Goal: Navigation & Orientation: Find specific page/section

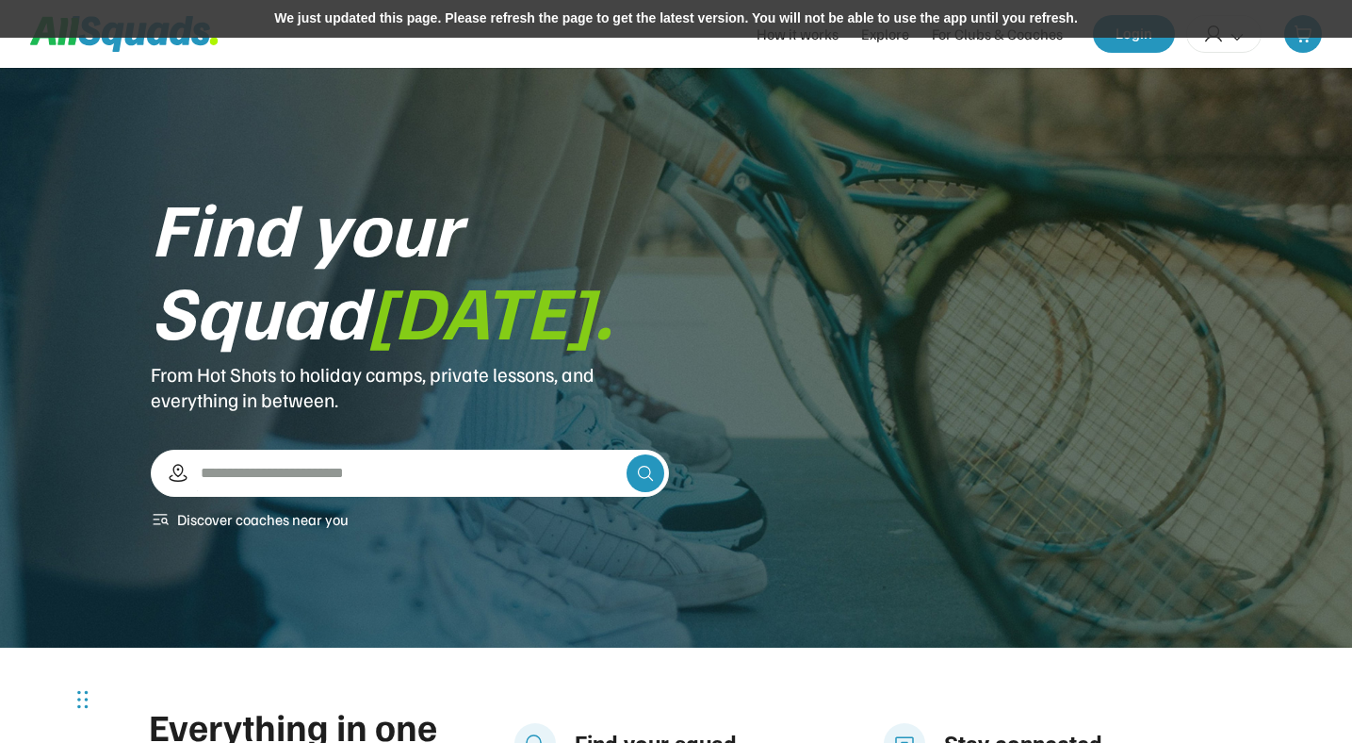
scroll to position [1898, 0]
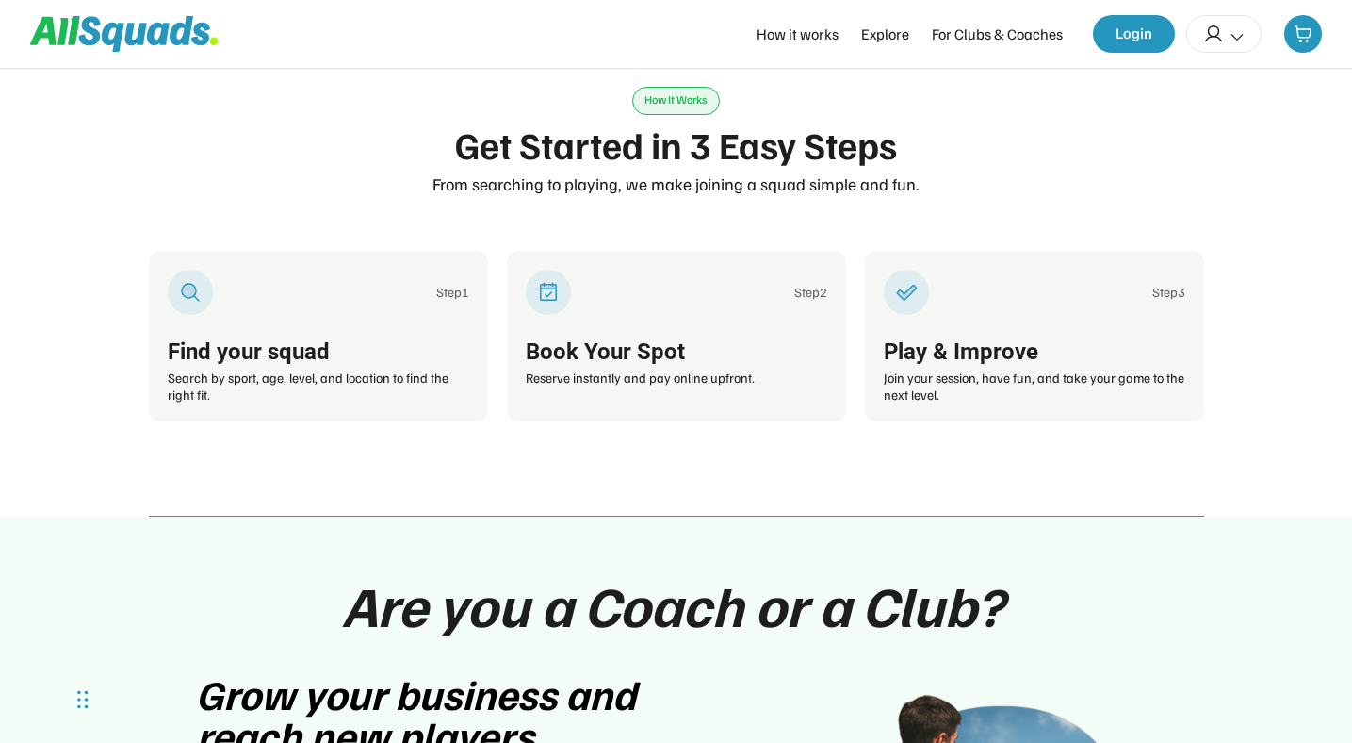
scroll to position [2938, 0]
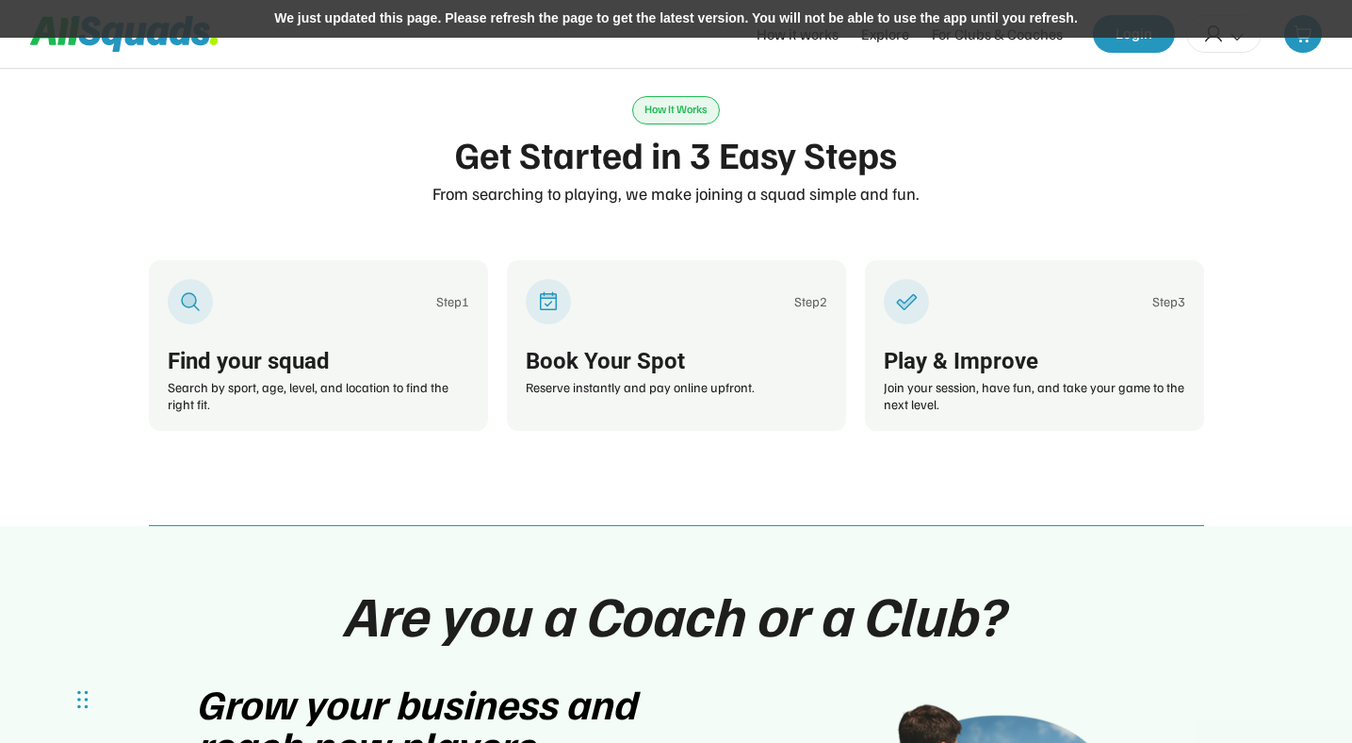
click at [799, 22] on div "We just updated this page. Please refresh the page to get the latest version. Y…" at bounding box center [676, 19] width 1352 height 38
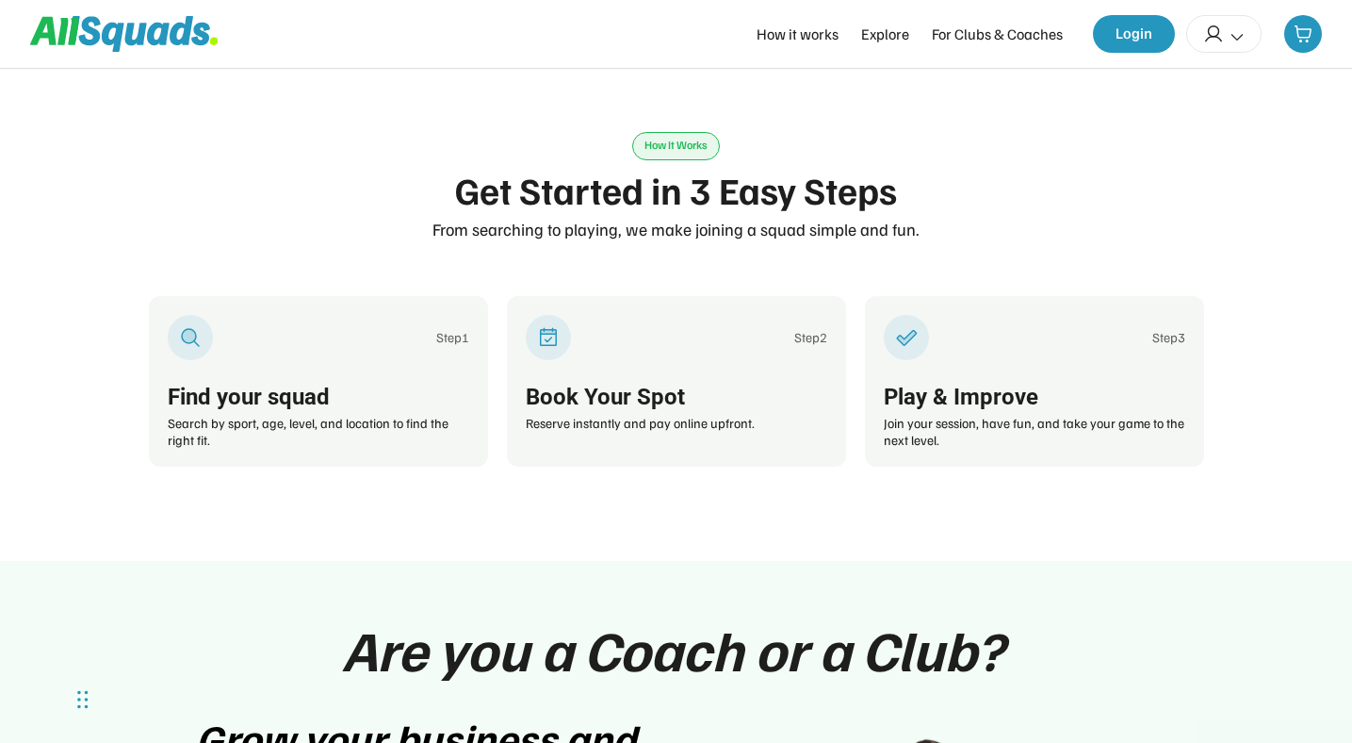
scroll to position [2896, 0]
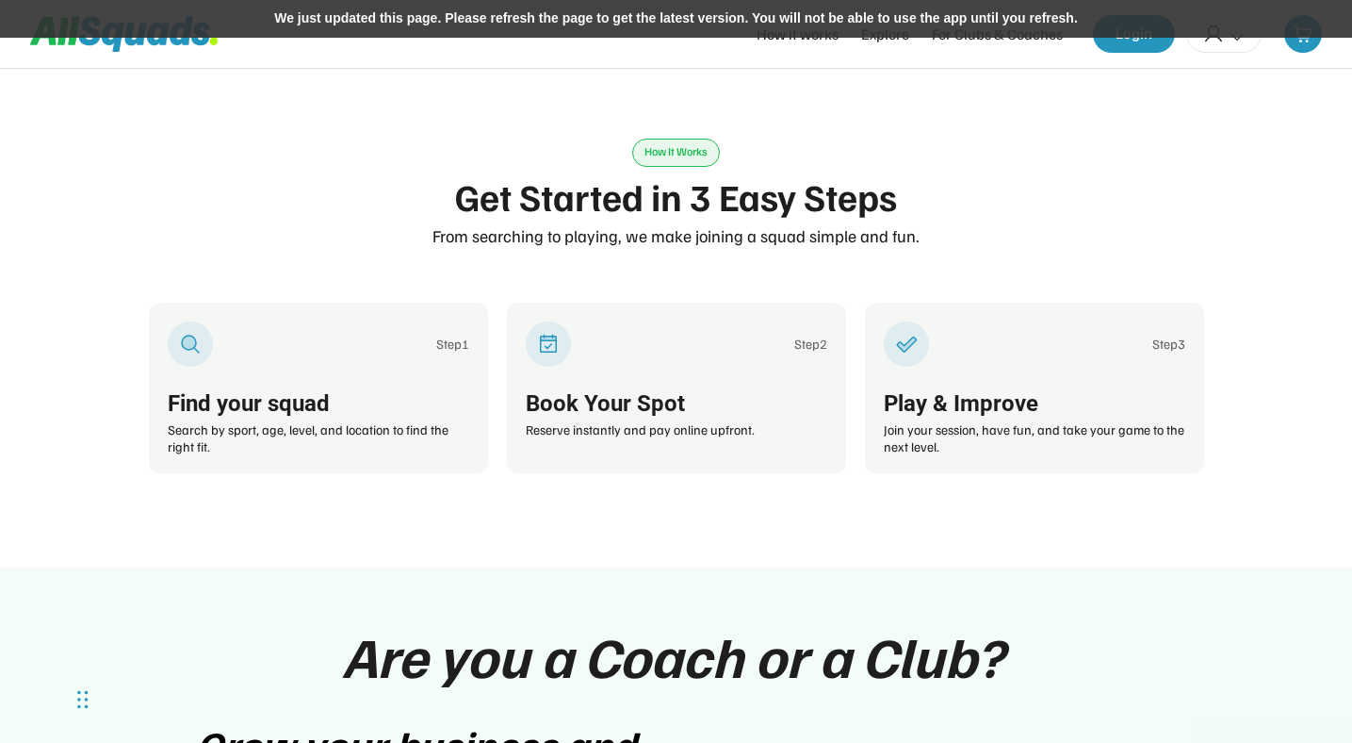
click at [755, 25] on div "We just updated this page. Please refresh the page to get the latest version. Y…" at bounding box center [676, 19] width 1352 height 38
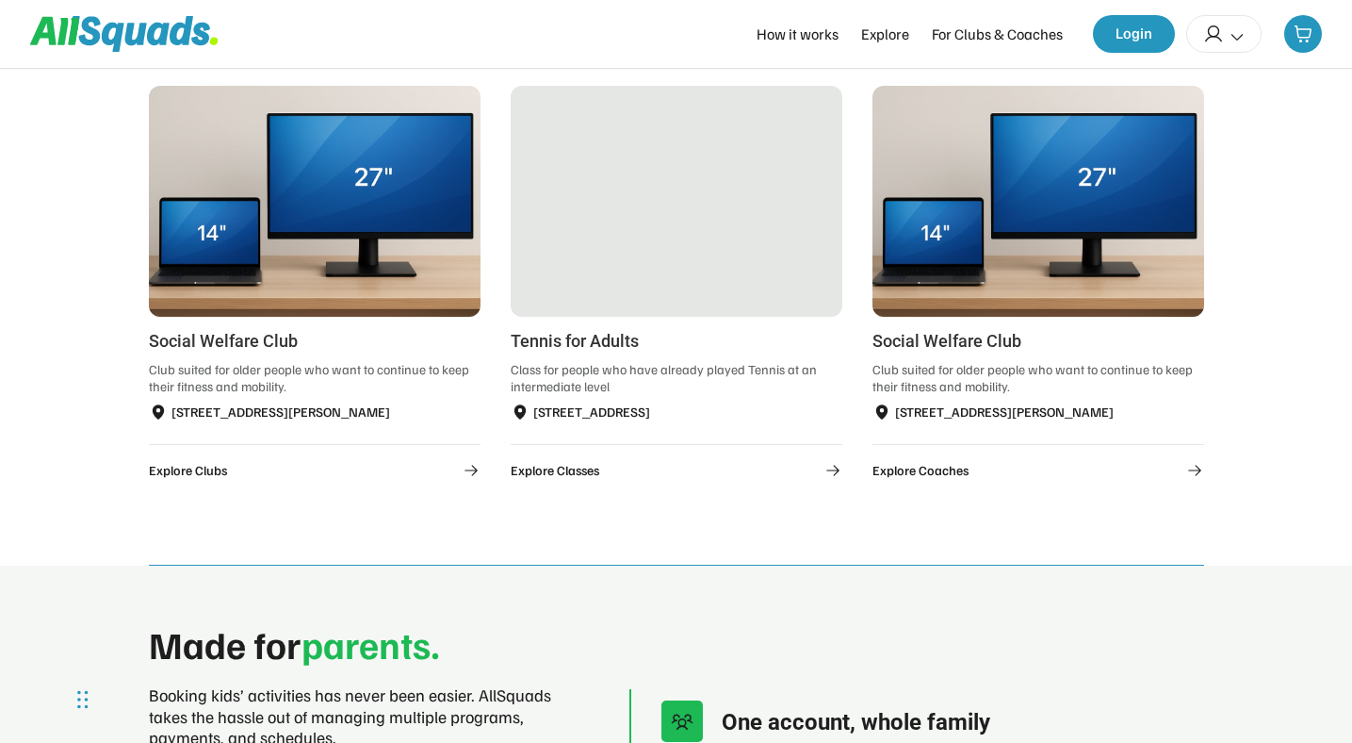
scroll to position [1139, 0]
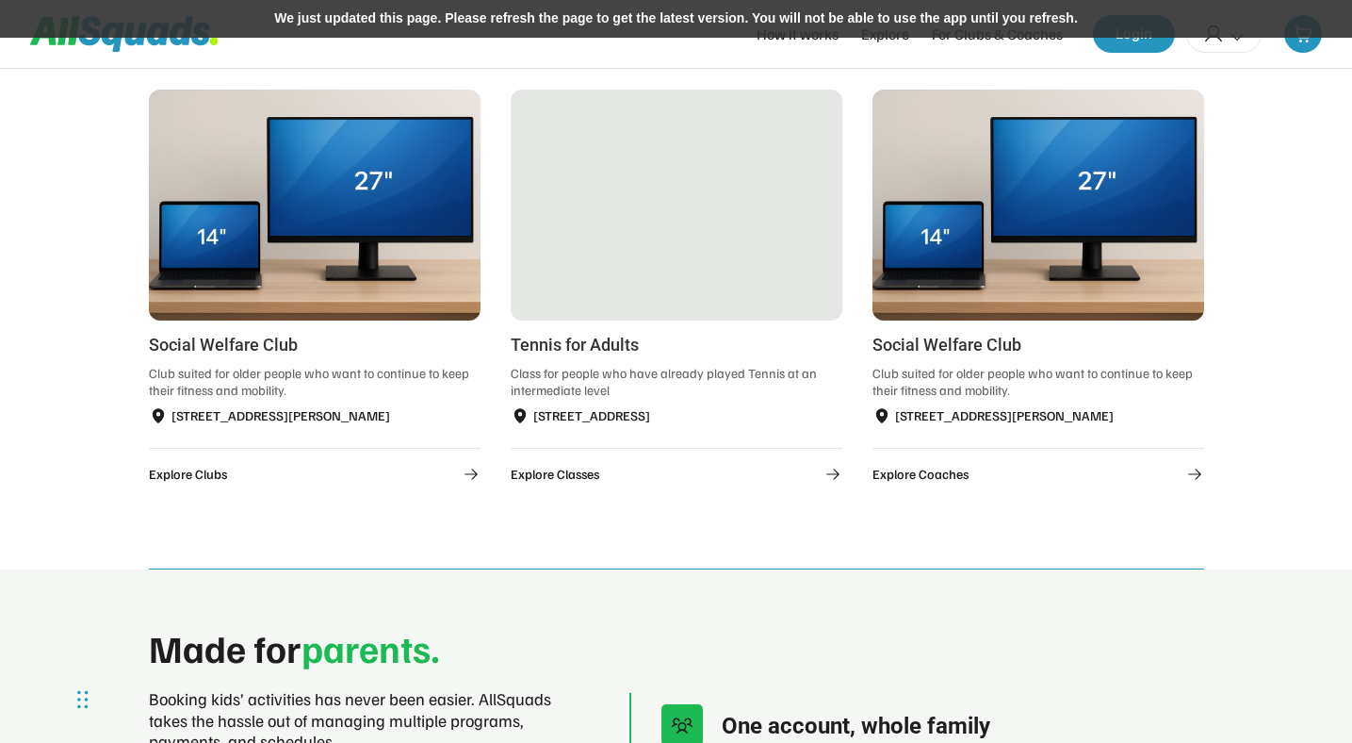
click at [829, 34] on div "We just updated this page. Please refresh the page to get the latest version. Y…" at bounding box center [676, 19] width 1352 height 38
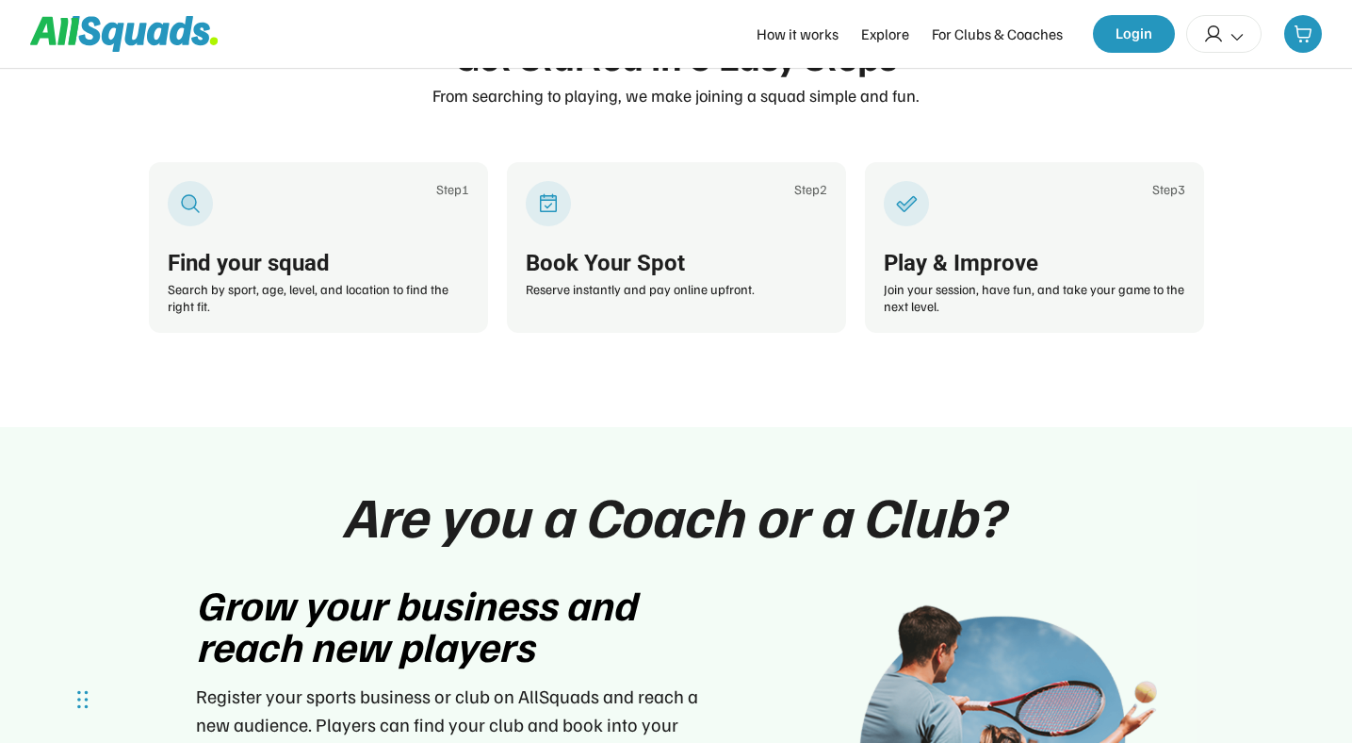
scroll to position [3086, 0]
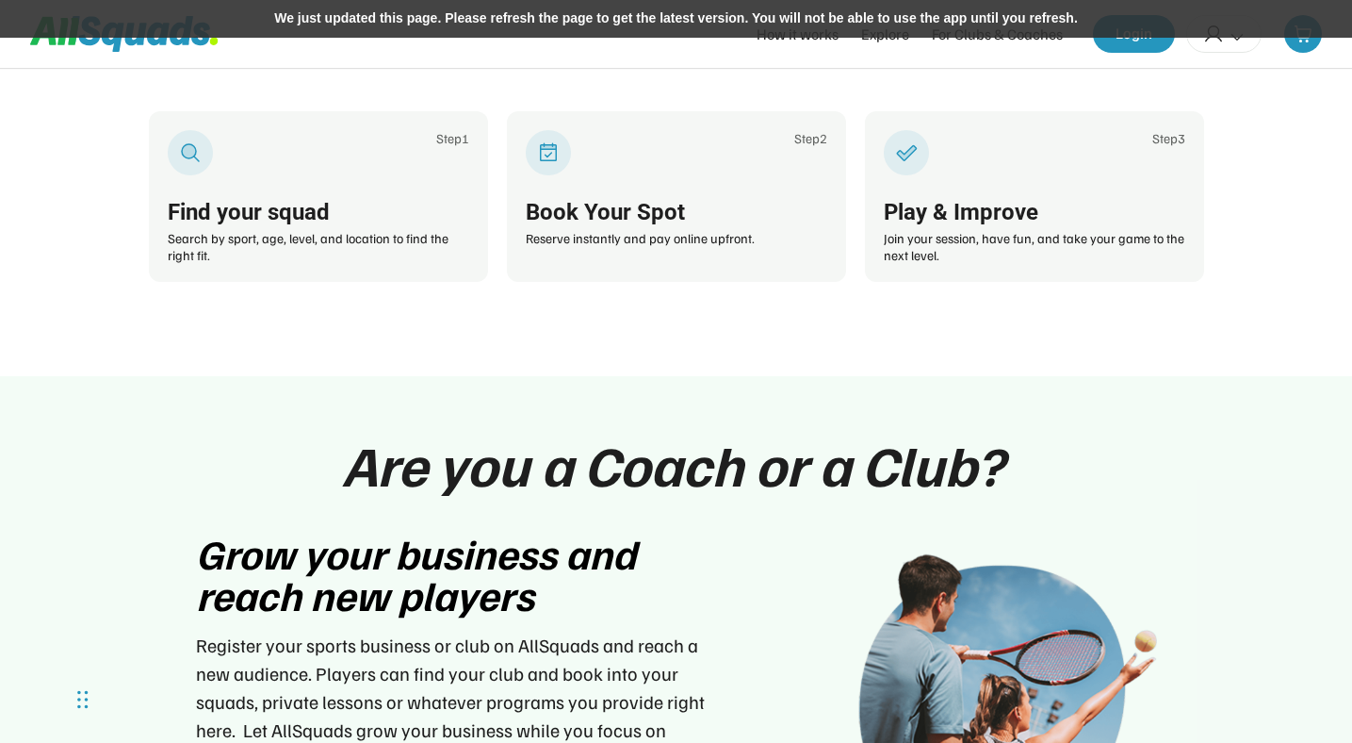
click at [832, 15] on div "We just updated this page. Please refresh the page to get the latest version. Y…" at bounding box center [676, 19] width 1352 height 38
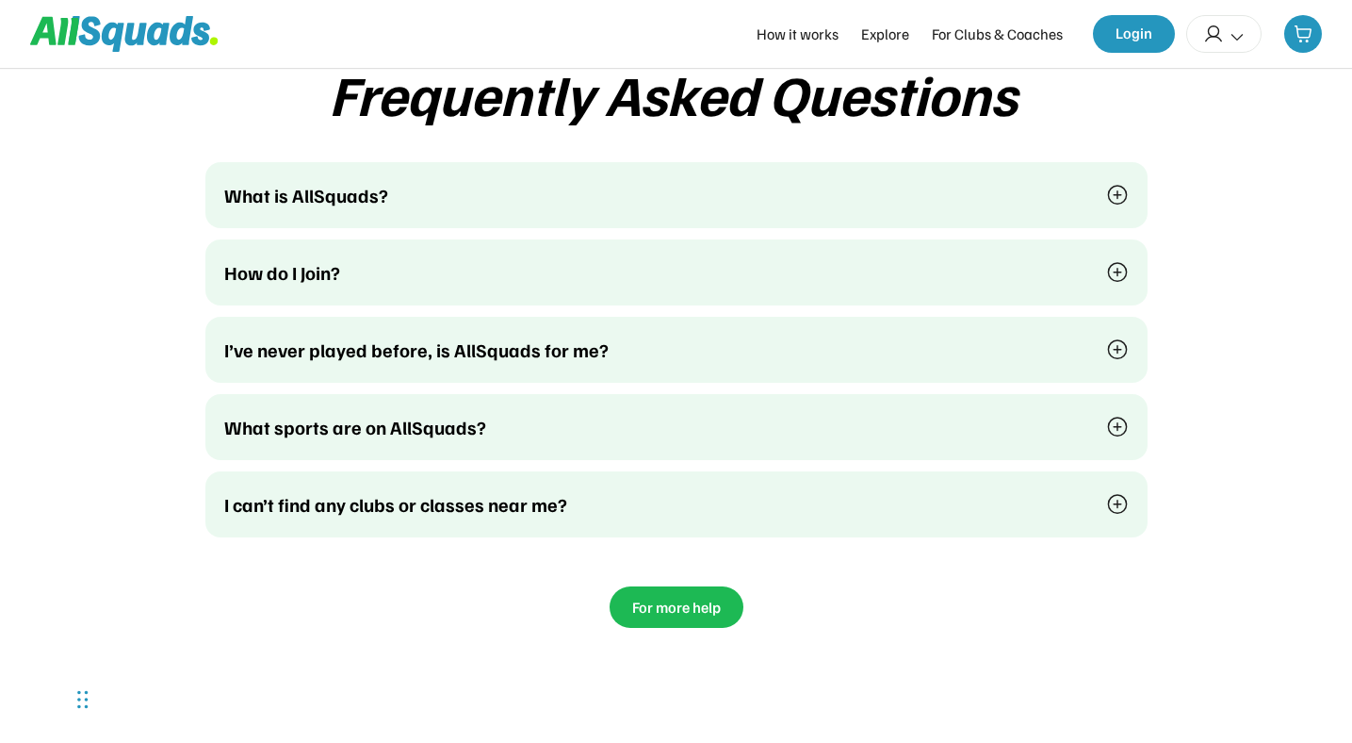
scroll to position [6248, 0]
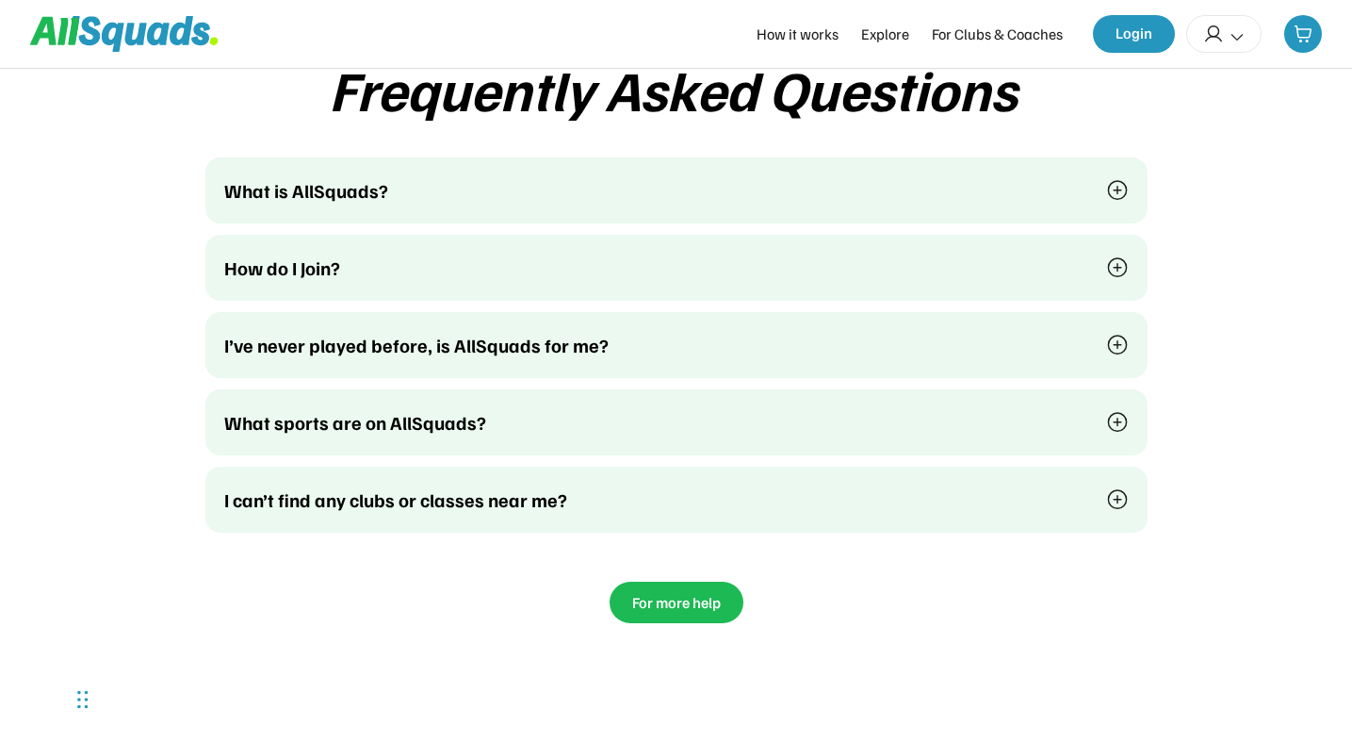
click at [1120, 202] on img at bounding box center [1117, 190] width 23 height 23
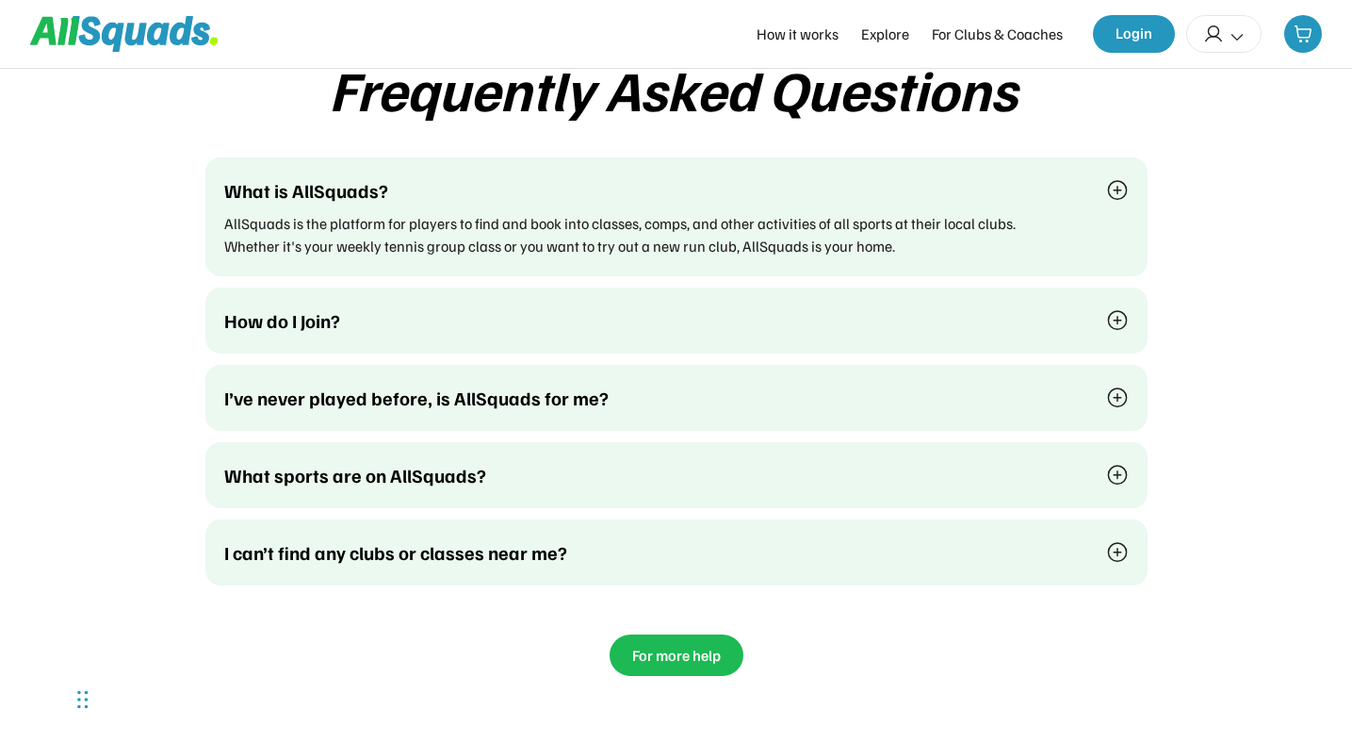
click at [1120, 202] on img at bounding box center [1117, 190] width 23 height 23
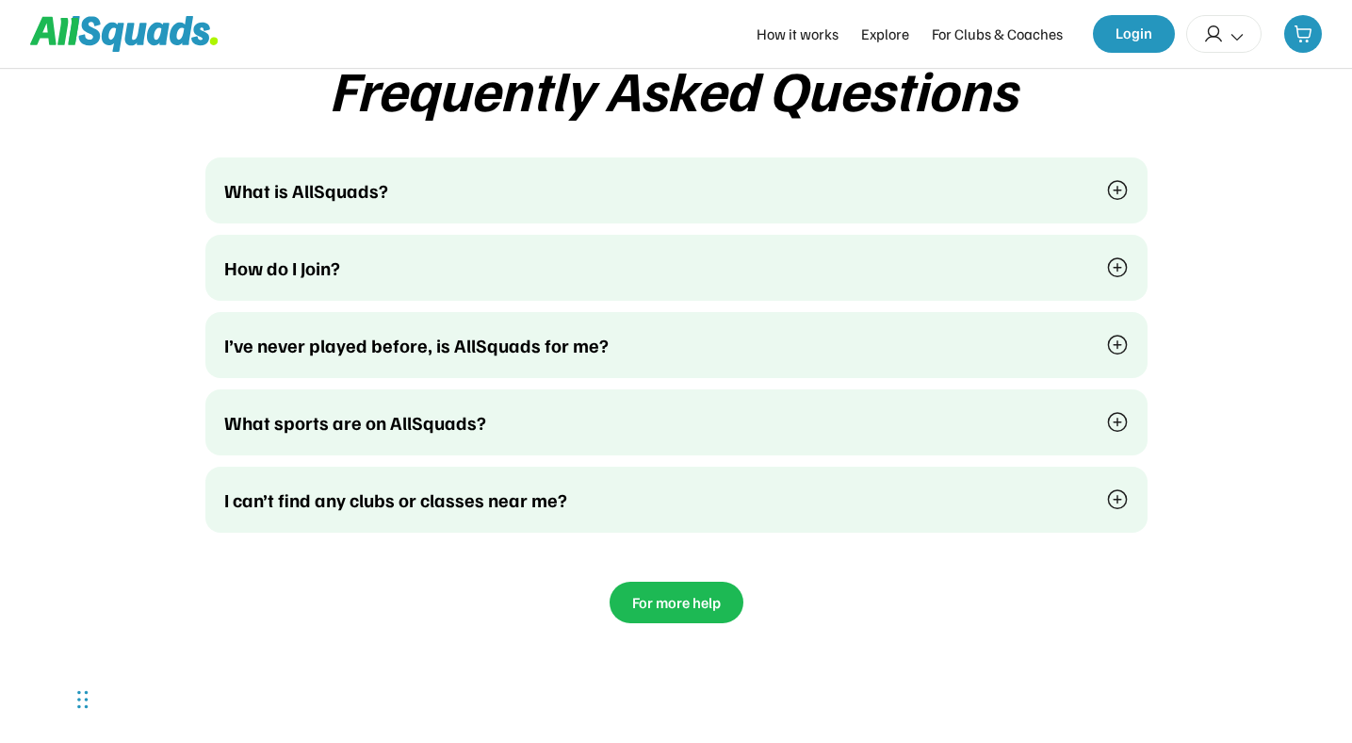
click at [1201, 266] on div "Frequently Asked Questions What is AllSquads? AllSquads is the platform for pla…" at bounding box center [676, 339] width 1315 height 565
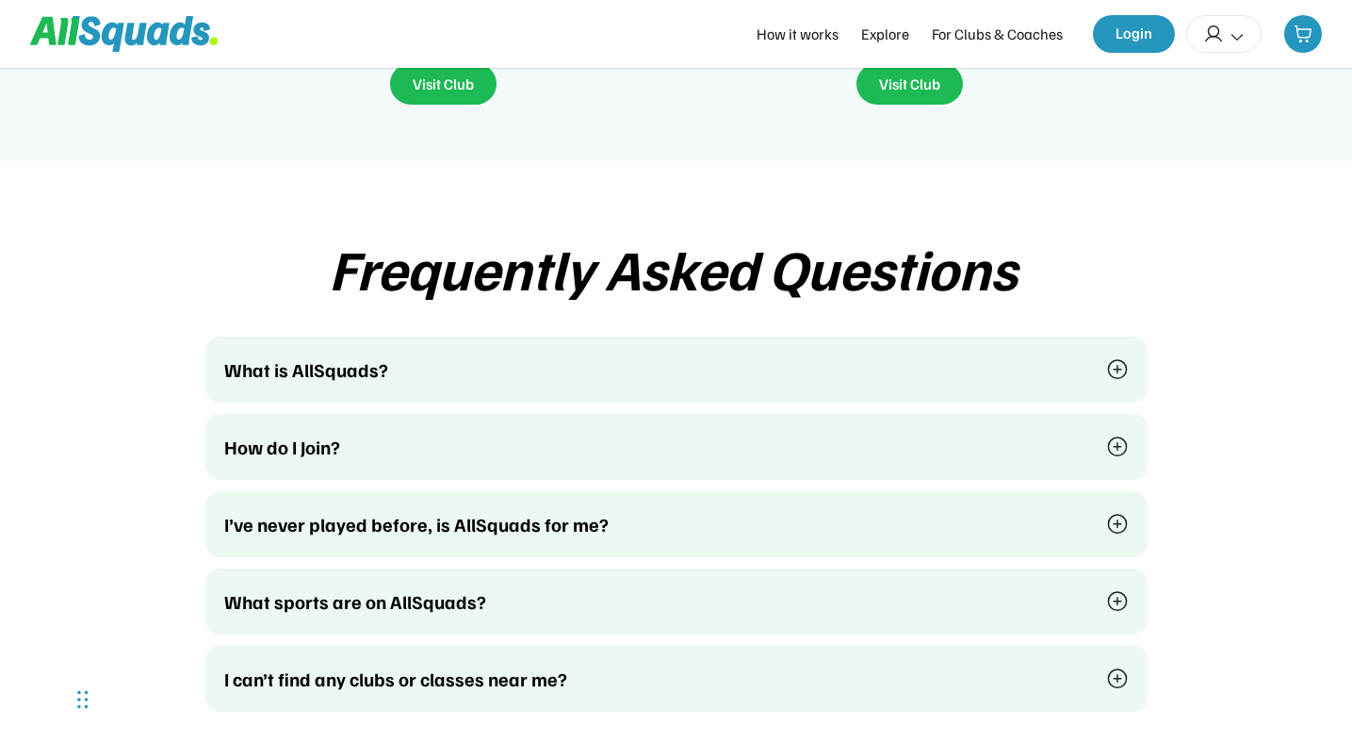
scroll to position [6098, 0]
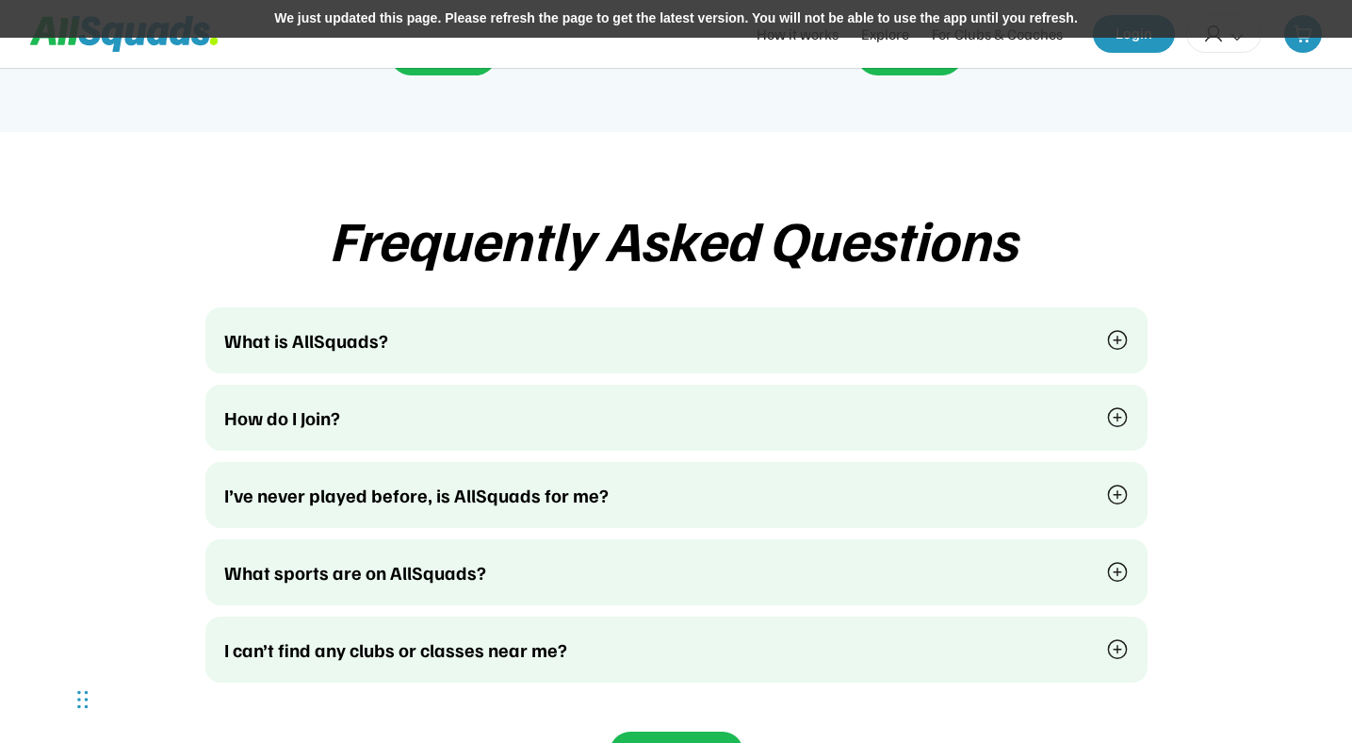
click at [809, 20] on div "We just updated this page. Please refresh the page to get the latest version. Y…" at bounding box center [676, 19] width 1352 height 38
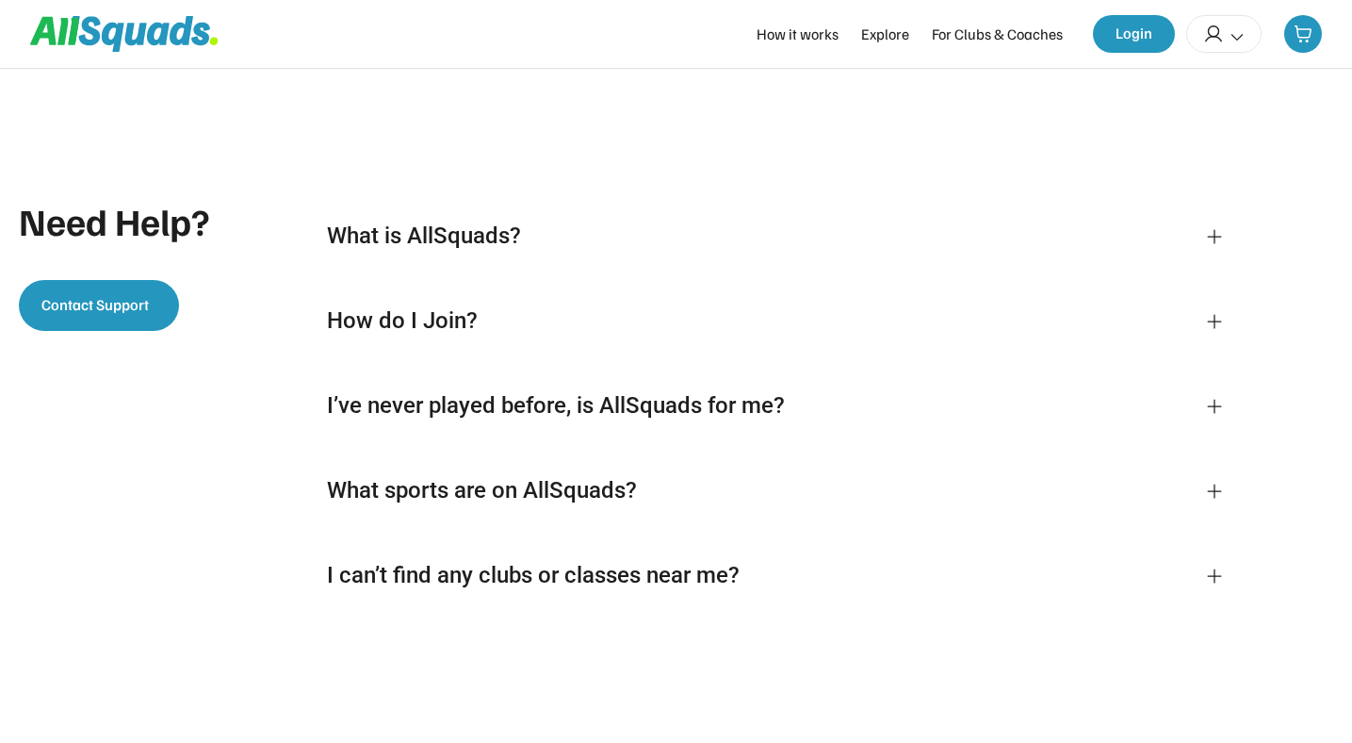
scroll to position [4007, 0]
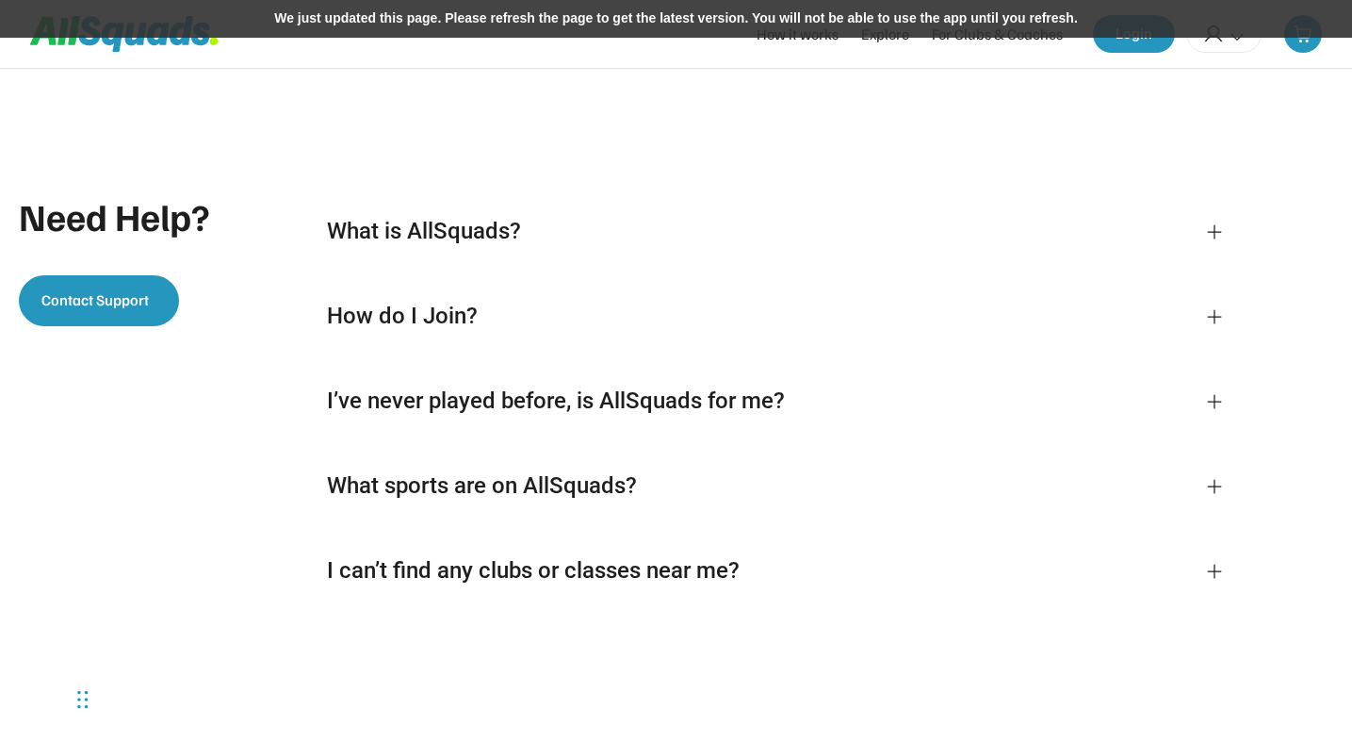
click at [831, 30] on div "We just updated this page. Please refresh the page to get the latest version. Y…" at bounding box center [676, 19] width 1352 height 38
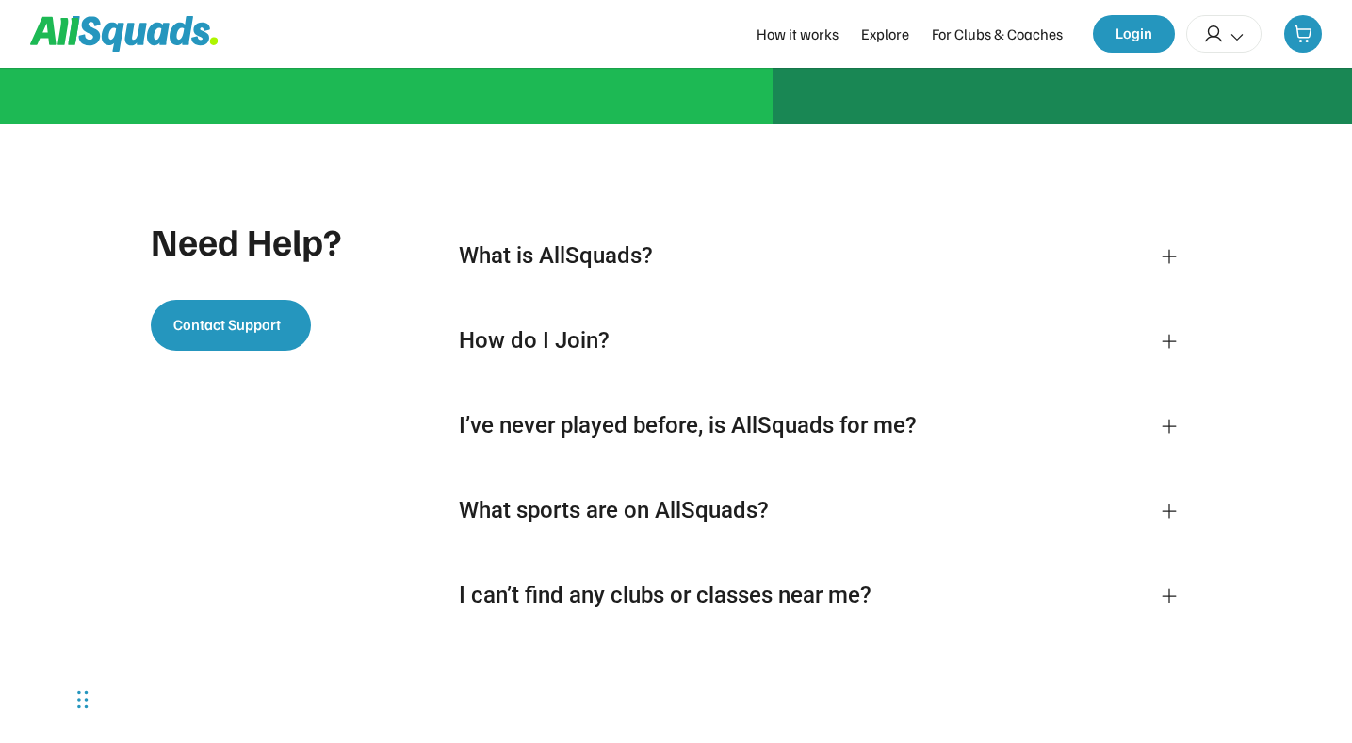
scroll to position [3926, 0]
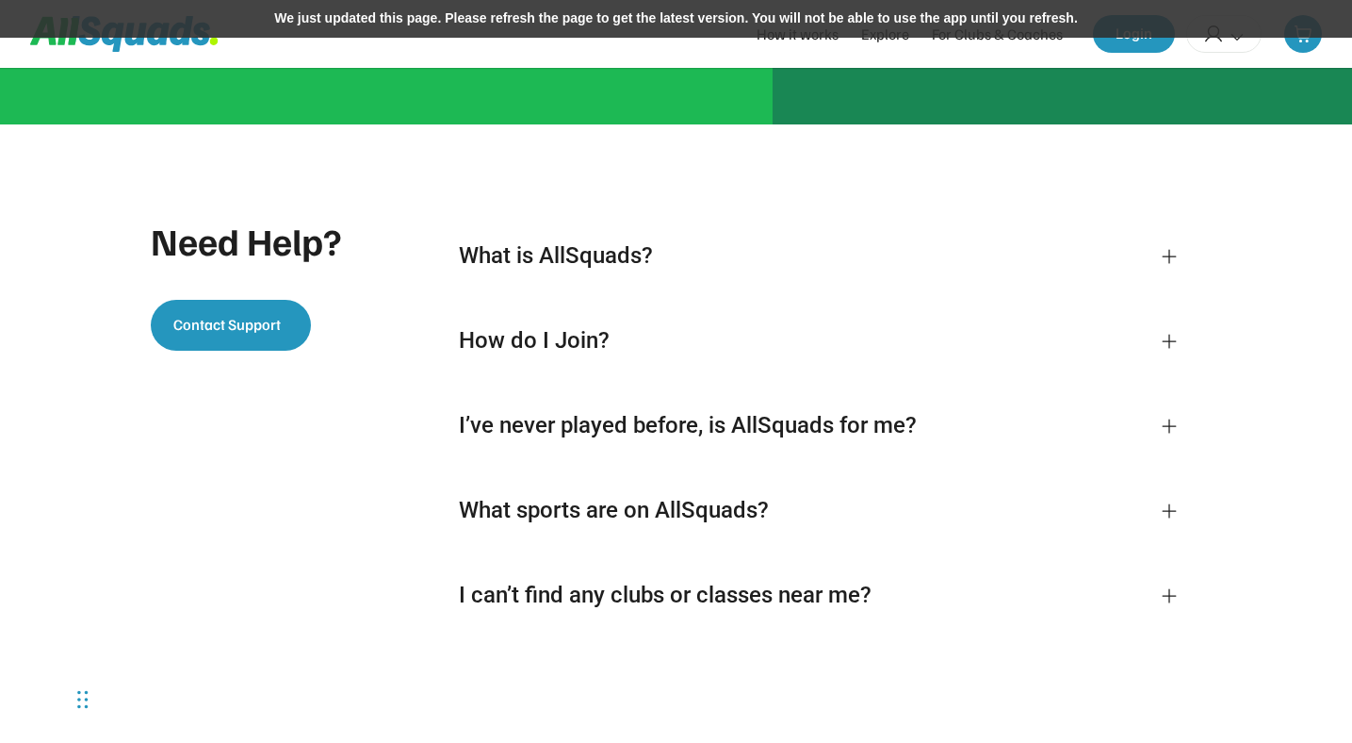
click at [784, 24] on div "We just updated this page. Please refresh the page to get the latest version. Y…" at bounding box center [676, 19] width 1352 height 38
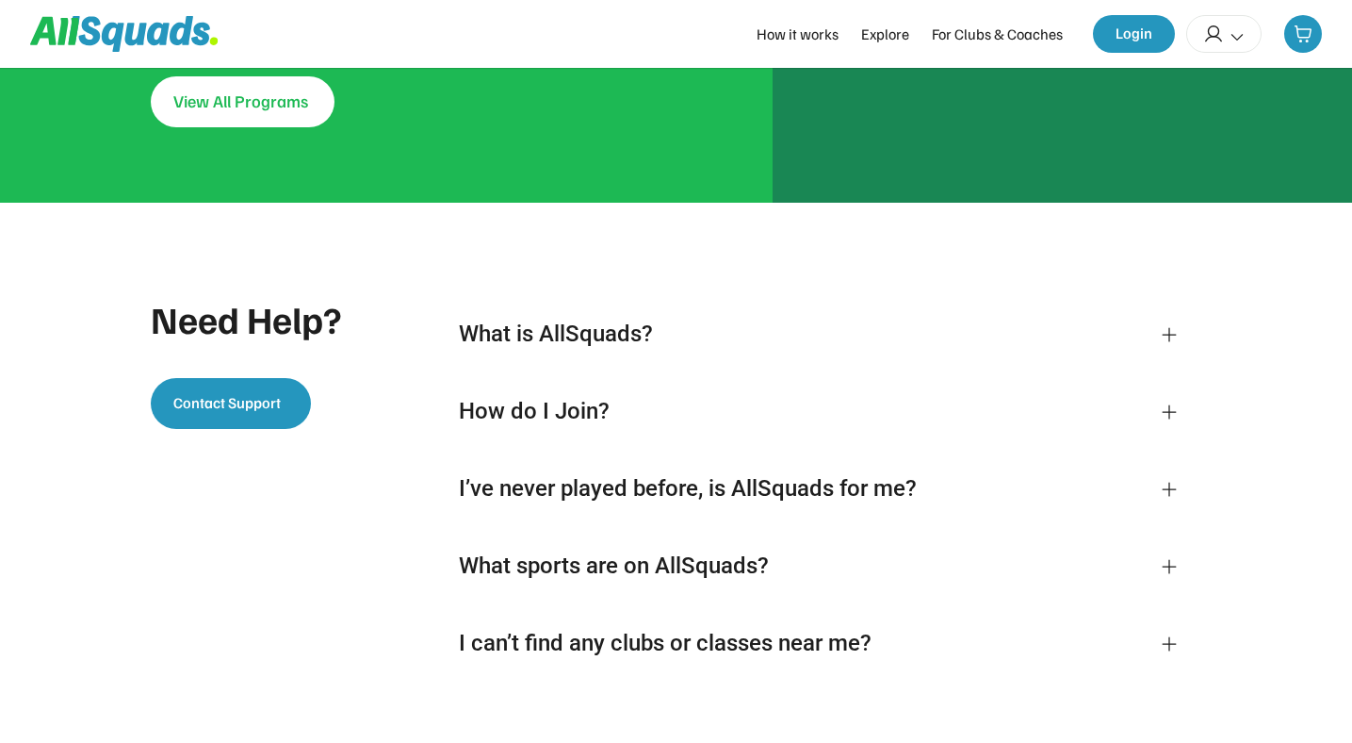
scroll to position [3926, 0]
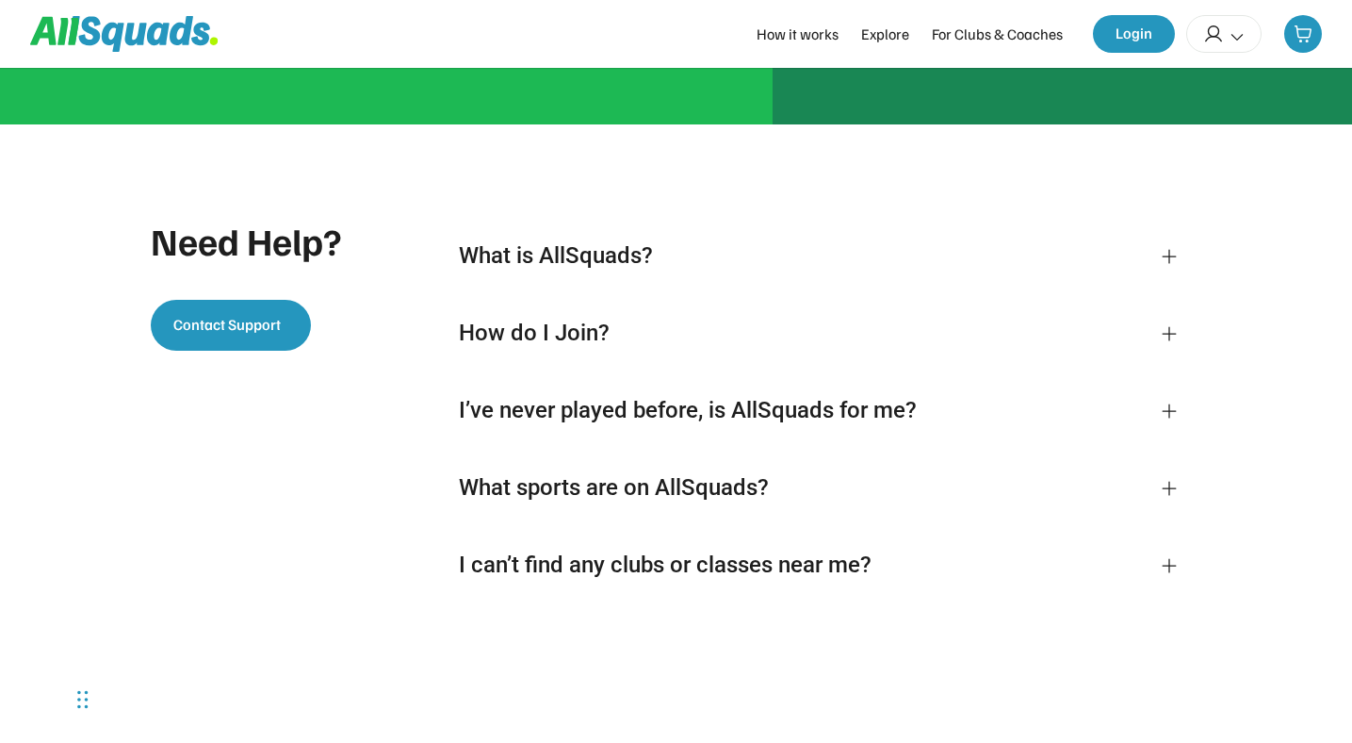
click at [1168, 266] on icon at bounding box center [1169, 256] width 19 height 19
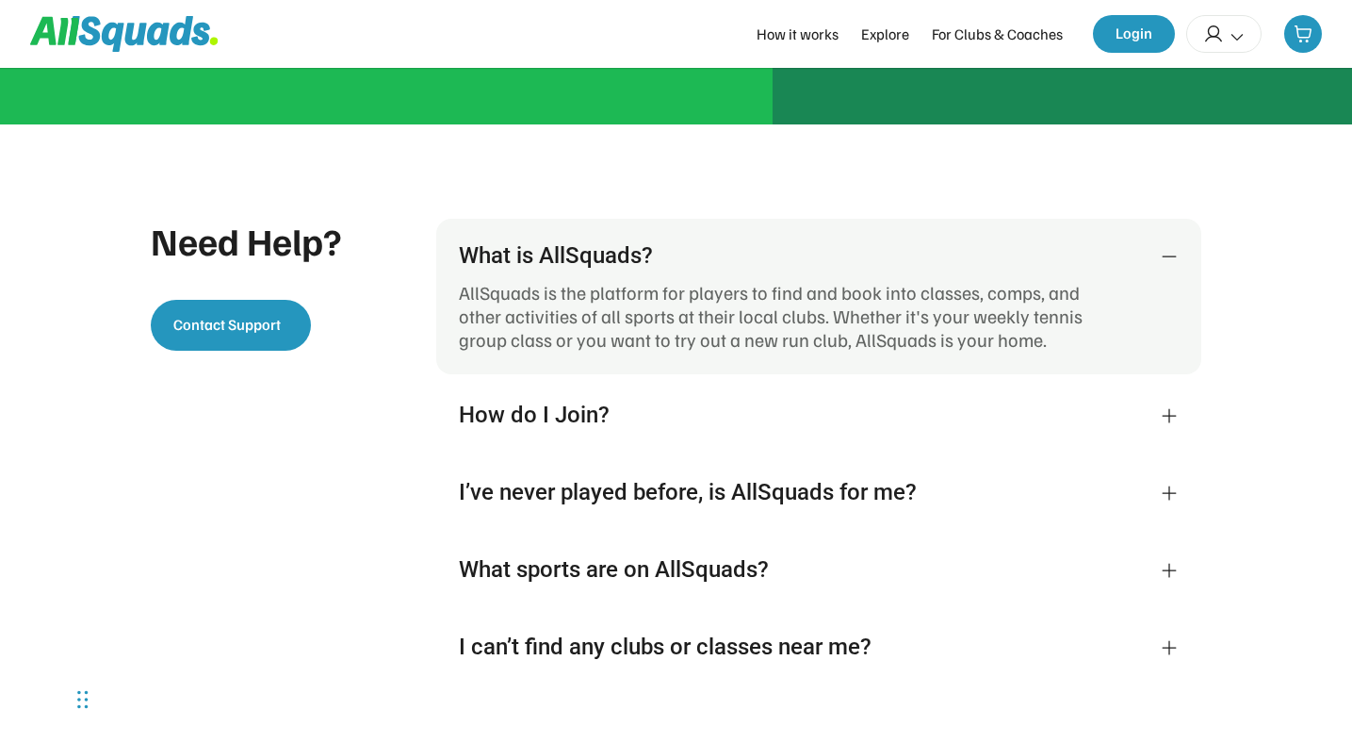
click at [1168, 266] on icon at bounding box center [1169, 256] width 19 height 19
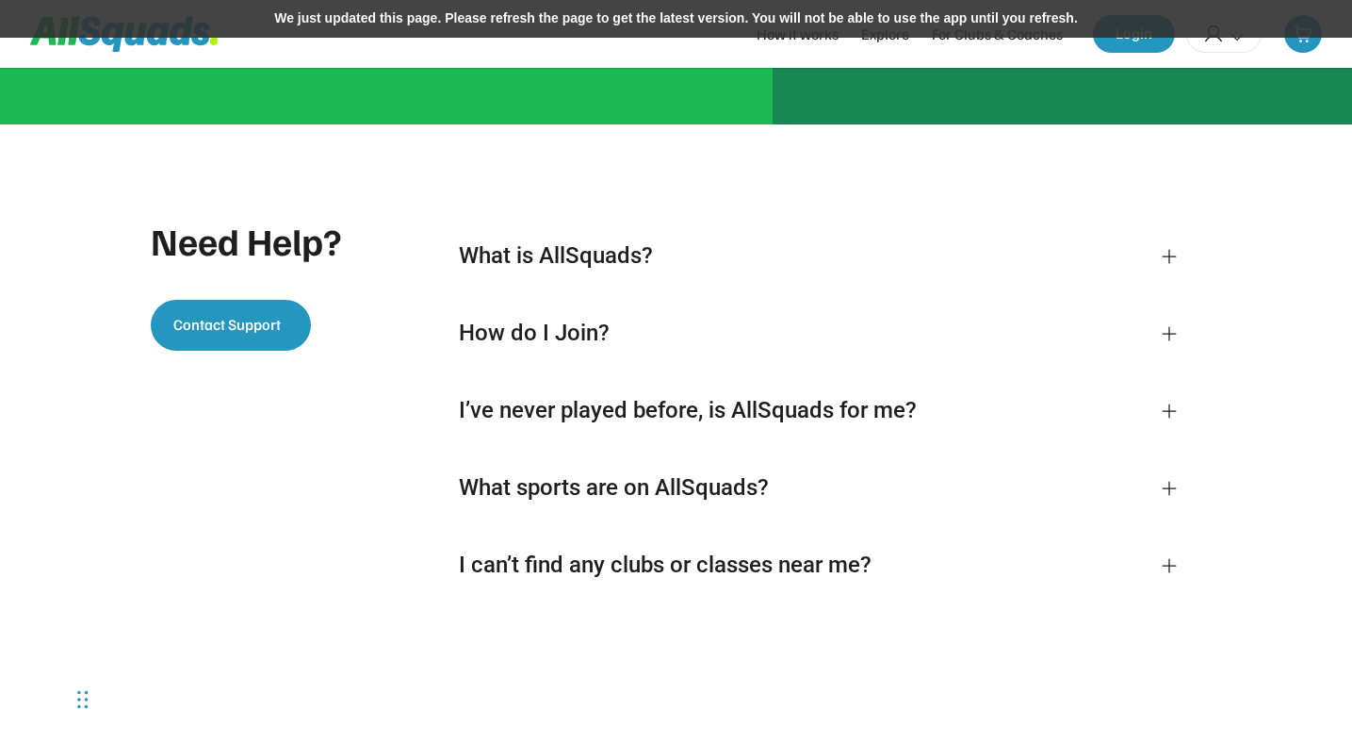
click at [865, 18] on div "We just updated this page. Please refresh the page to get the latest version. Y…" at bounding box center [676, 19] width 1352 height 38
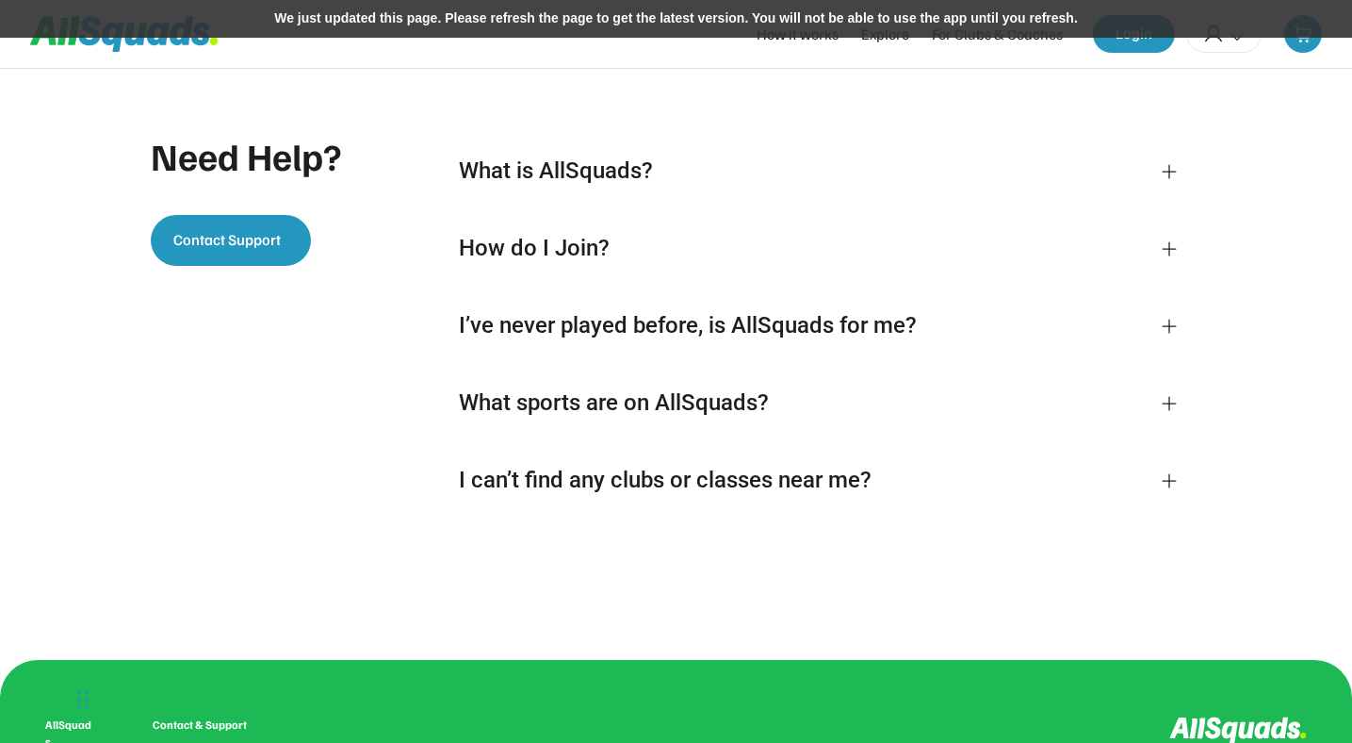
scroll to position [4006, 0]
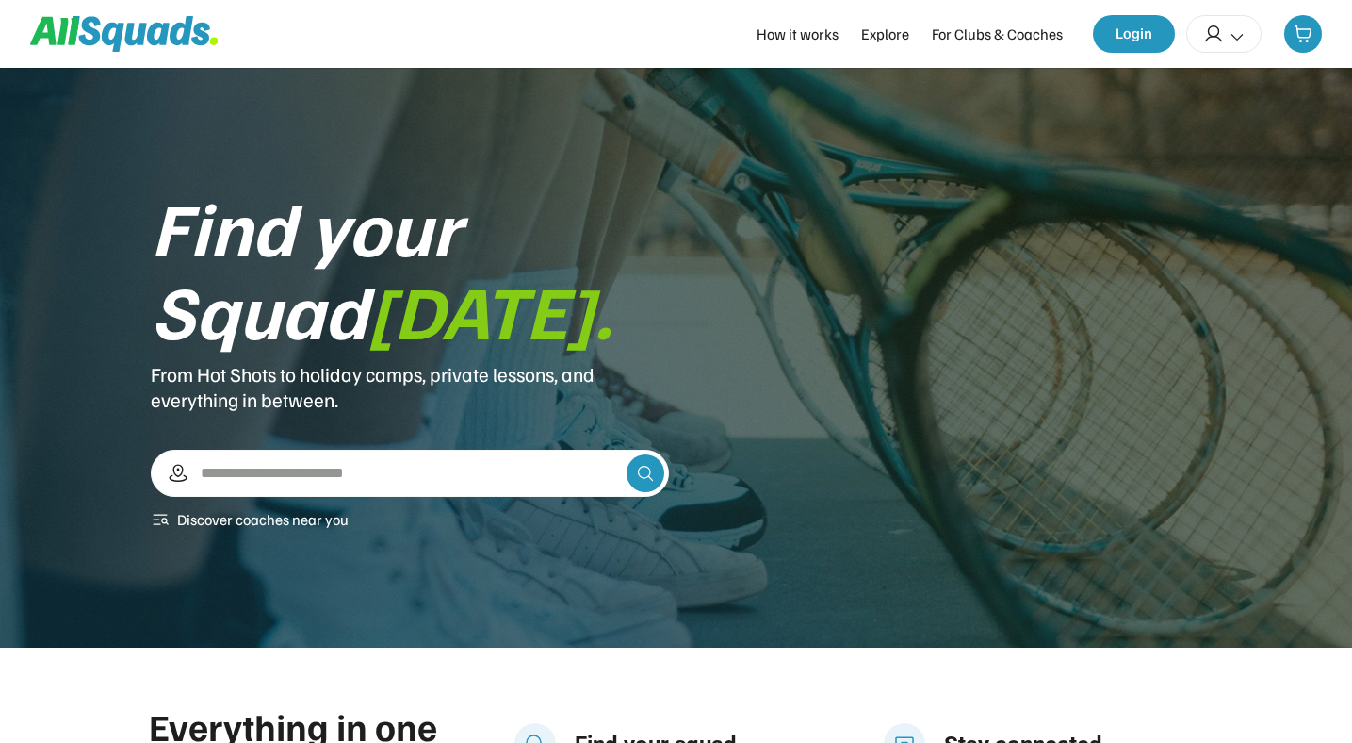
scroll to position [4006, 0]
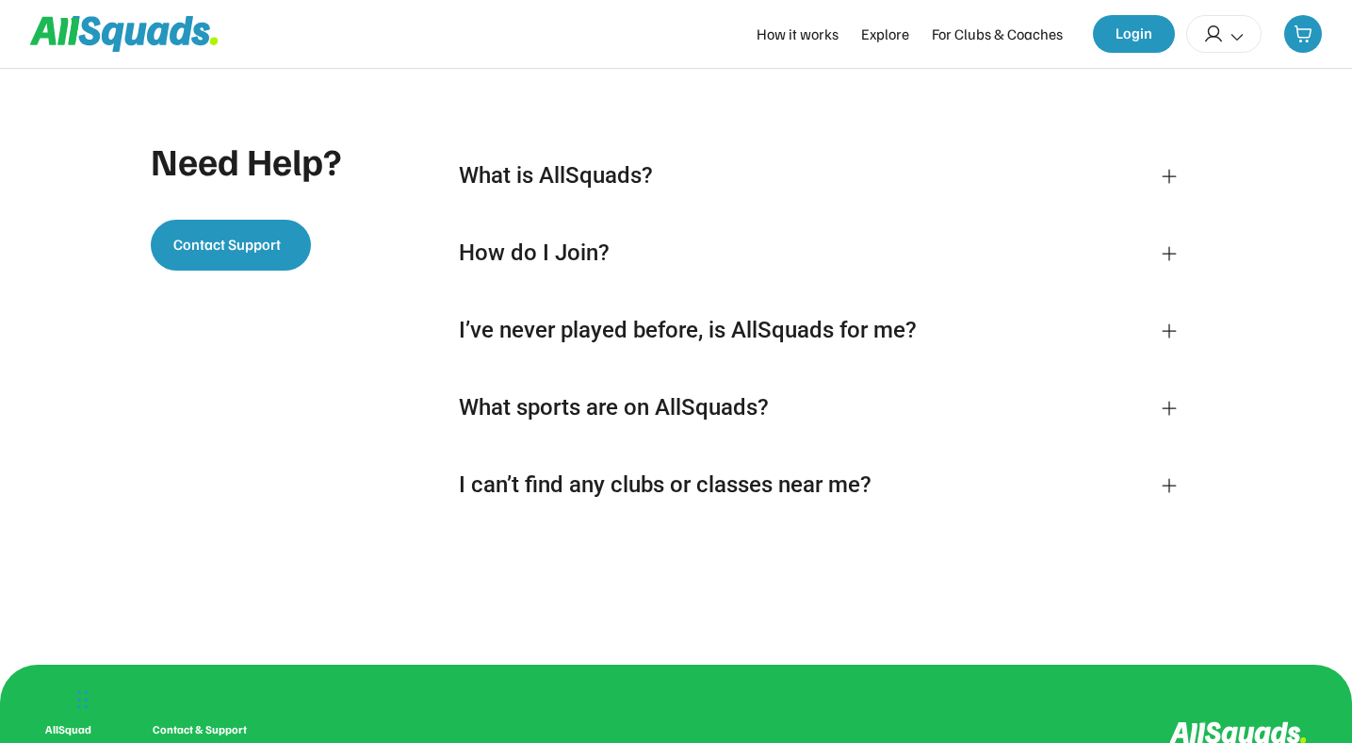
click at [1176, 186] on icon at bounding box center [1169, 176] width 19 height 19
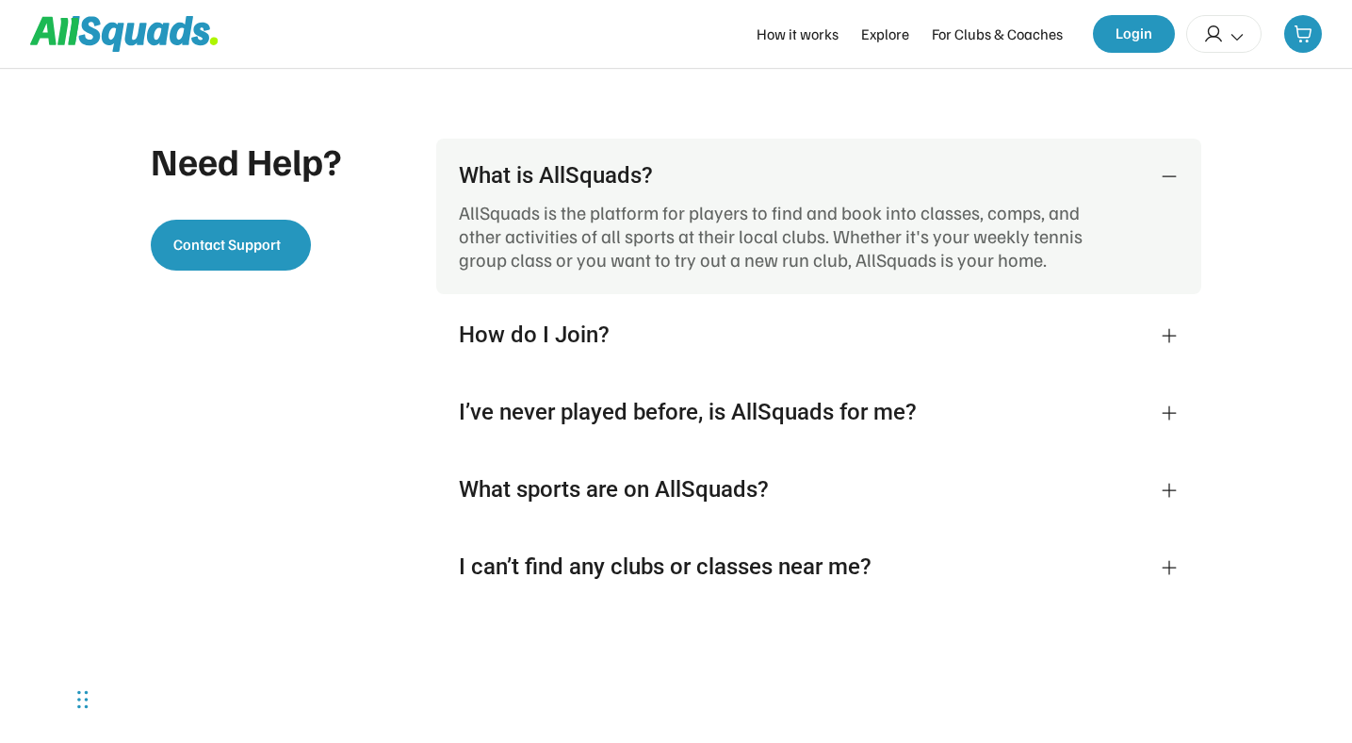
click at [1173, 186] on icon at bounding box center [1169, 176] width 19 height 19
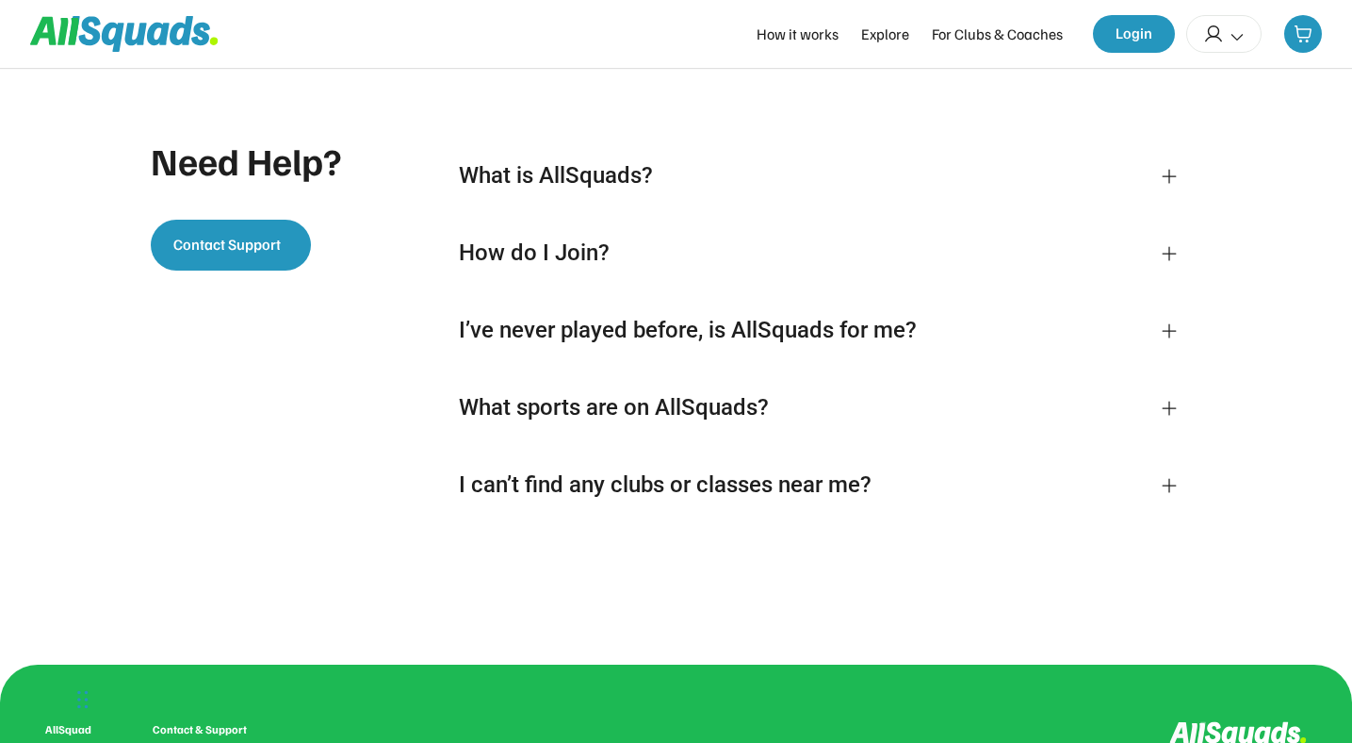
click at [1173, 186] on icon at bounding box center [1169, 176] width 19 height 19
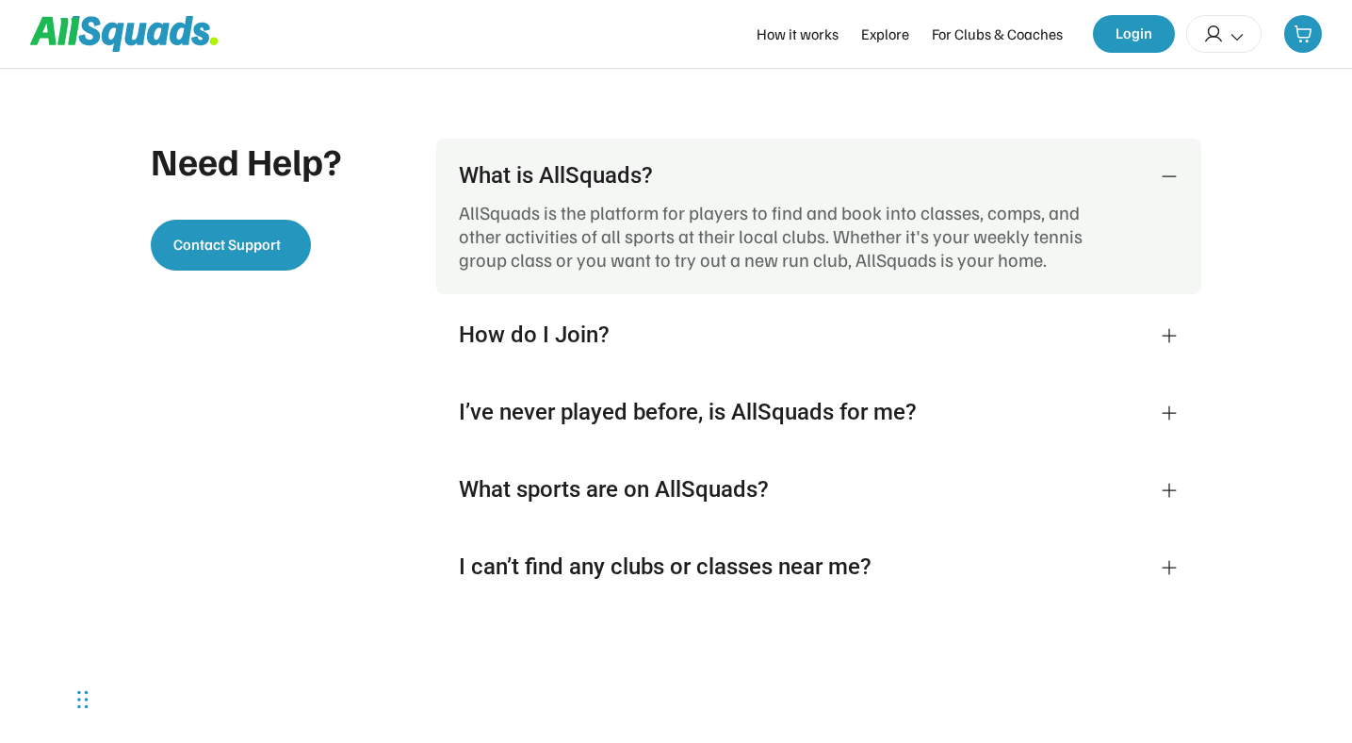
click at [1170, 345] on icon at bounding box center [1169, 335] width 19 height 19
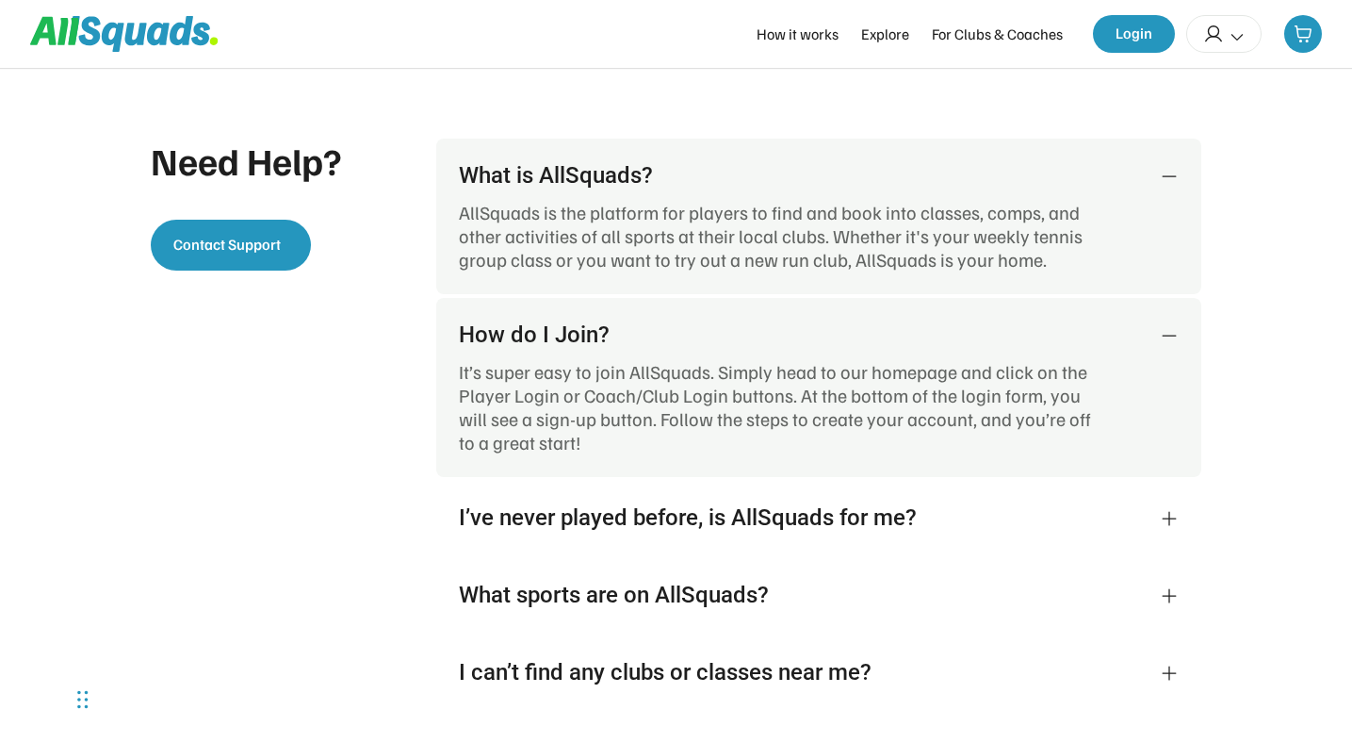
click at [1170, 345] on icon at bounding box center [1169, 335] width 19 height 19
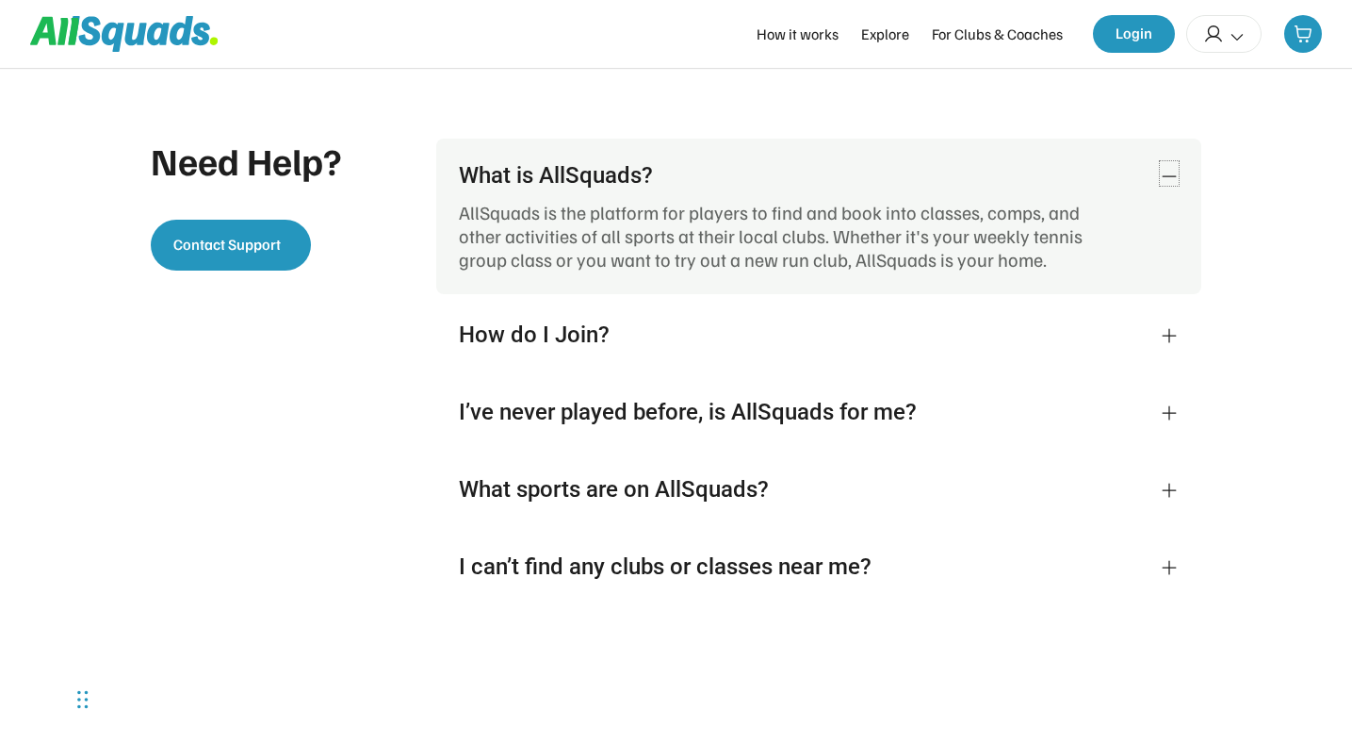
click at [1172, 186] on use at bounding box center [1169, 176] width 19 height 19
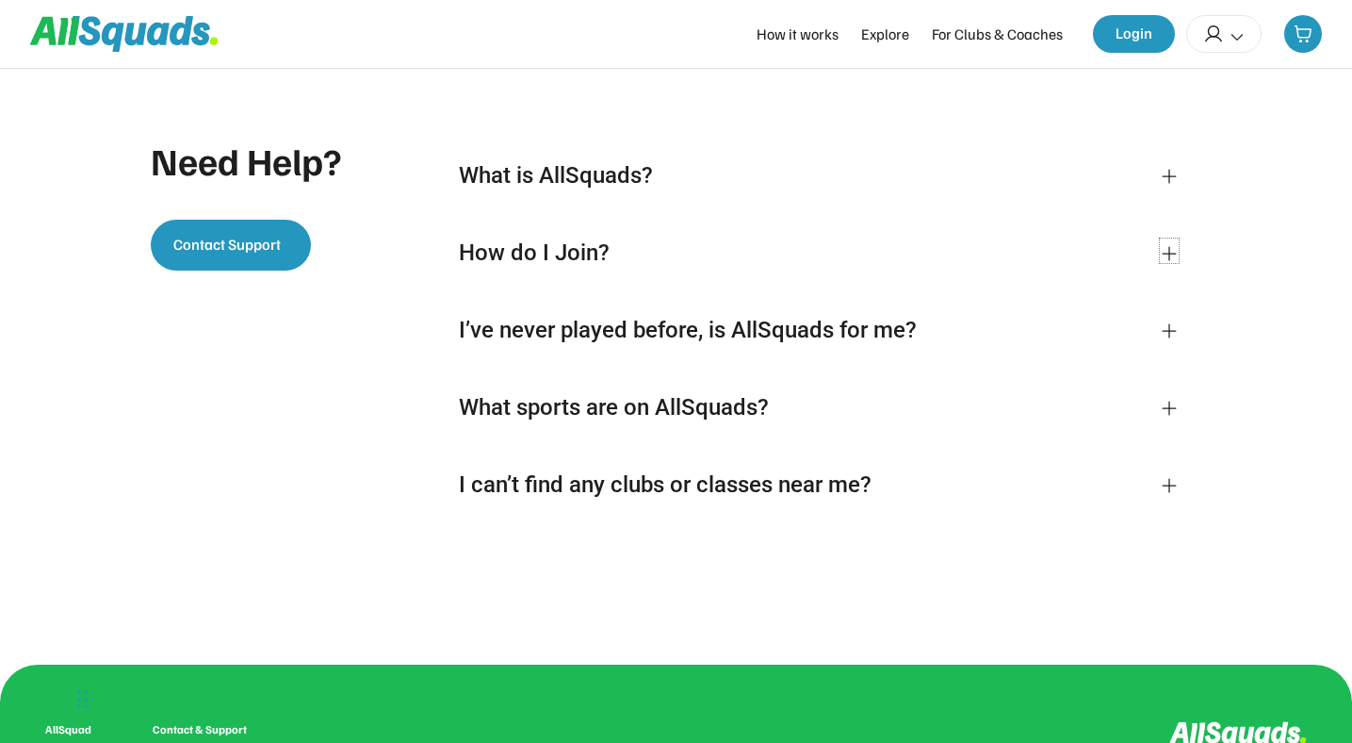
click at [1164, 263] on icon at bounding box center [1169, 253] width 19 height 19
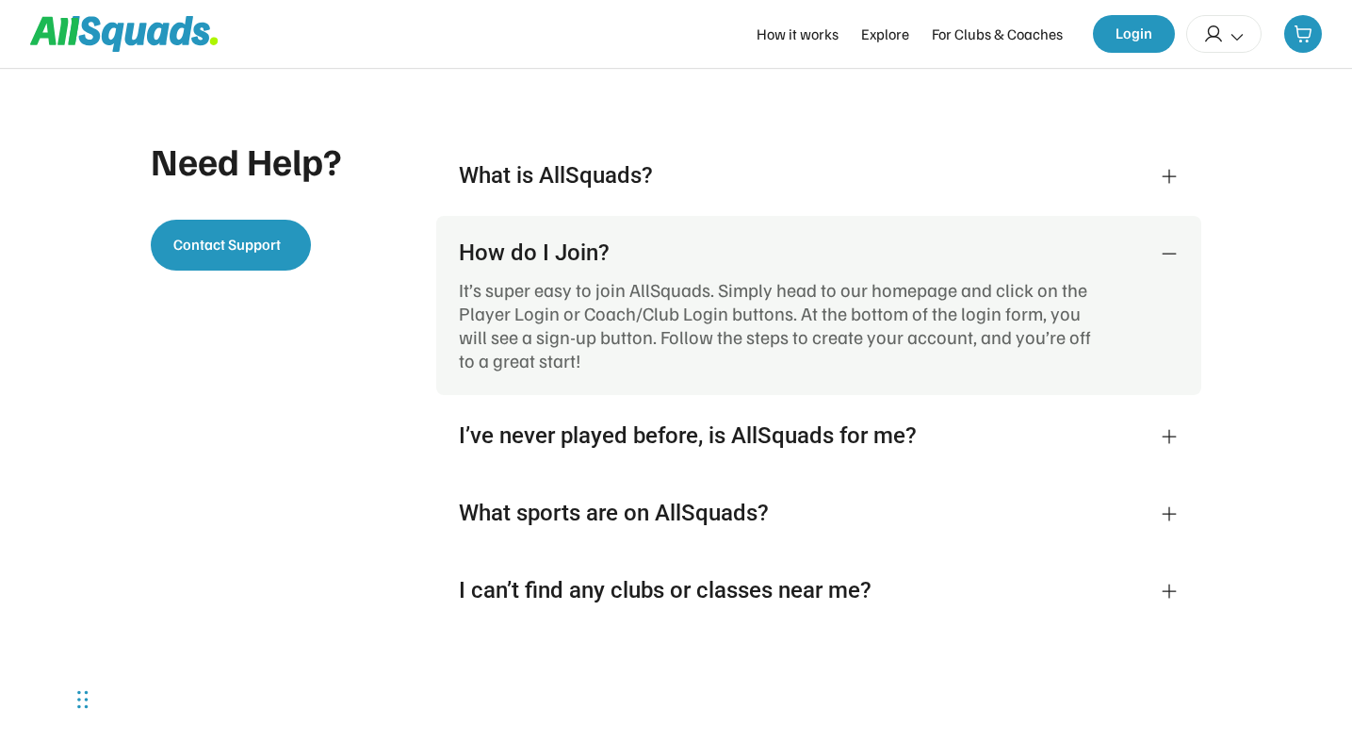
click at [1168, 263] on icon at bounding box center [1169, 253] width 19 height 19
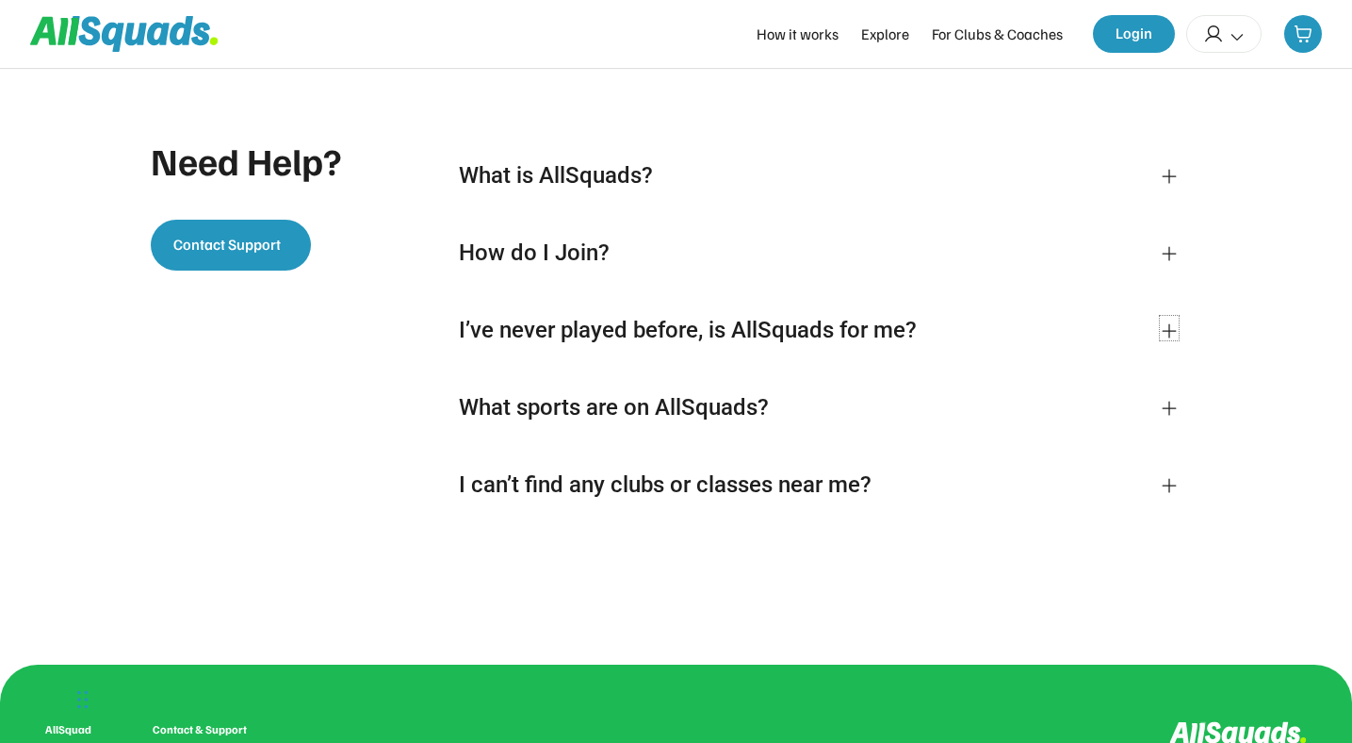
click at [1169, 340] on use at bounding box center [1169, 330] width 19 height 19
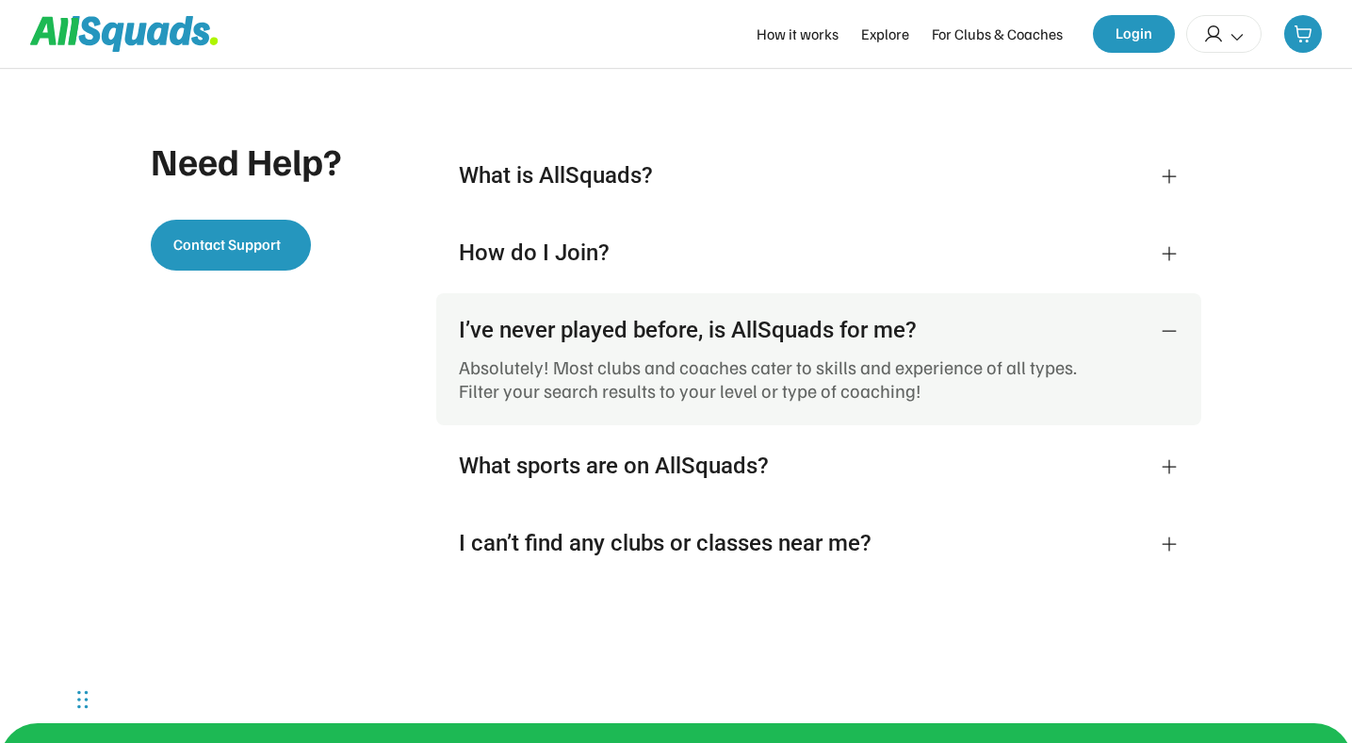
click at [1169, 340] on icon at bounding box center [1169, 330] width 19 height 19
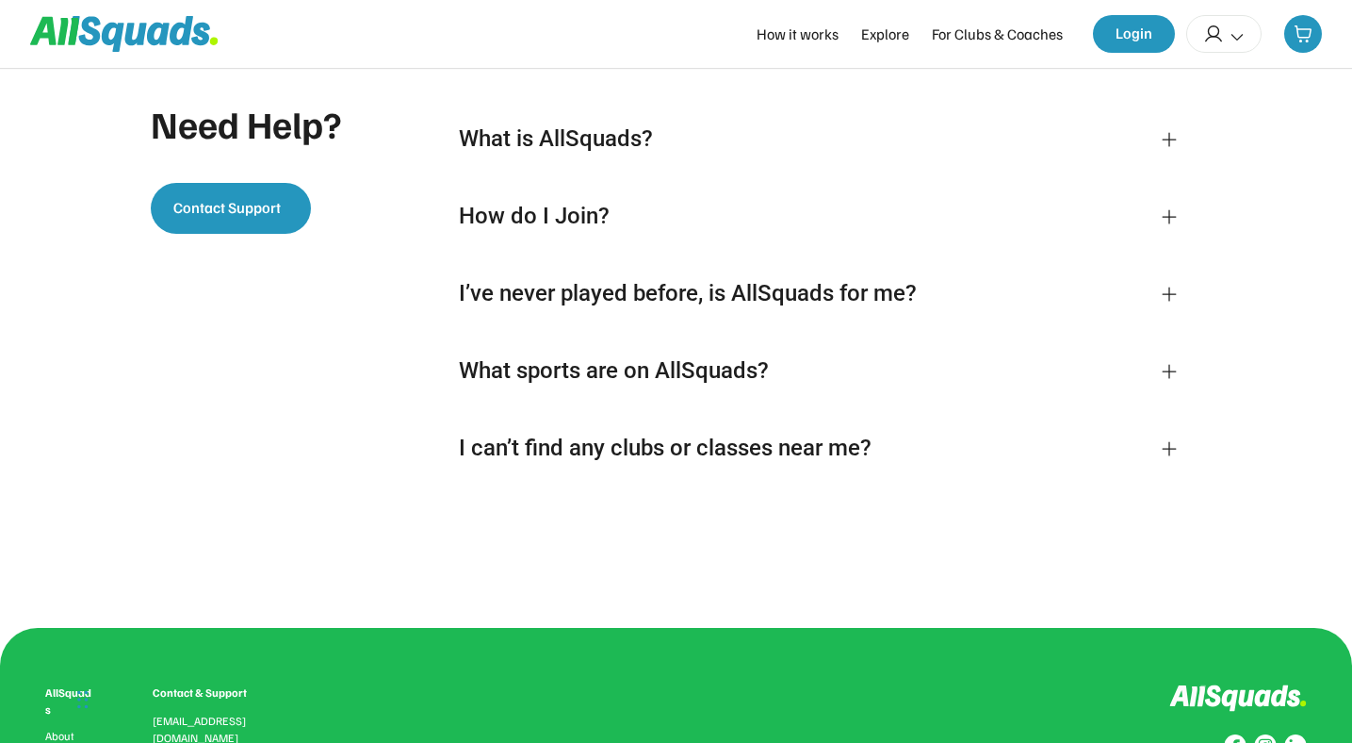
scroll to position [4323, 0]
